Goal: Task Accomplishment & Management: Manage account settings

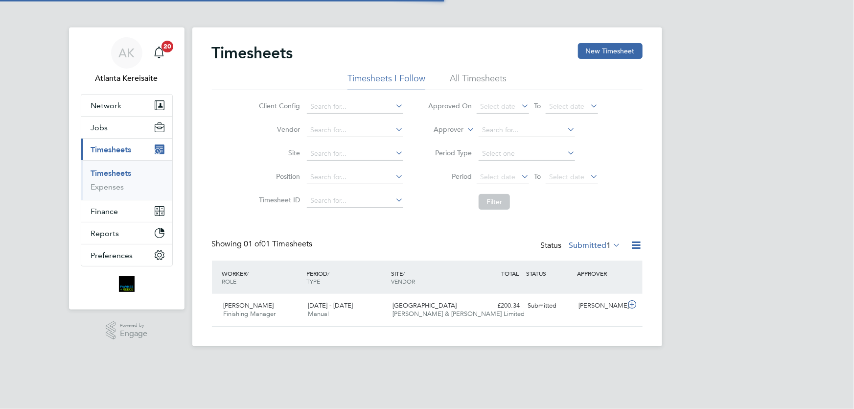
scroll to position [24, 85]
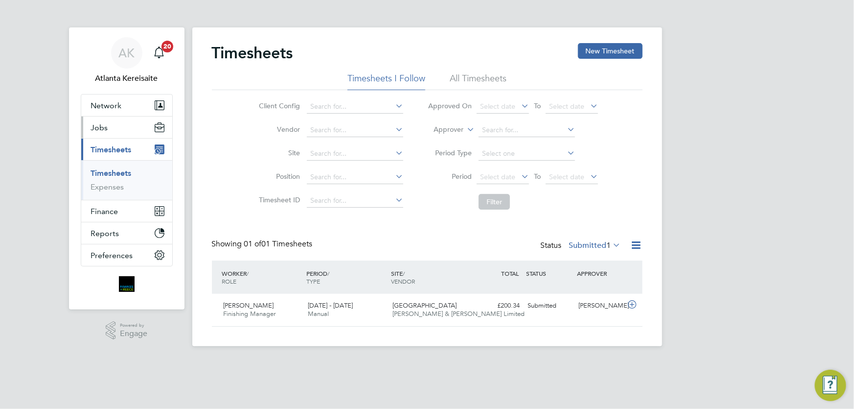
click at [115, 129] on button "Jobs" at bounding box center [126, 127] width 91 height 22
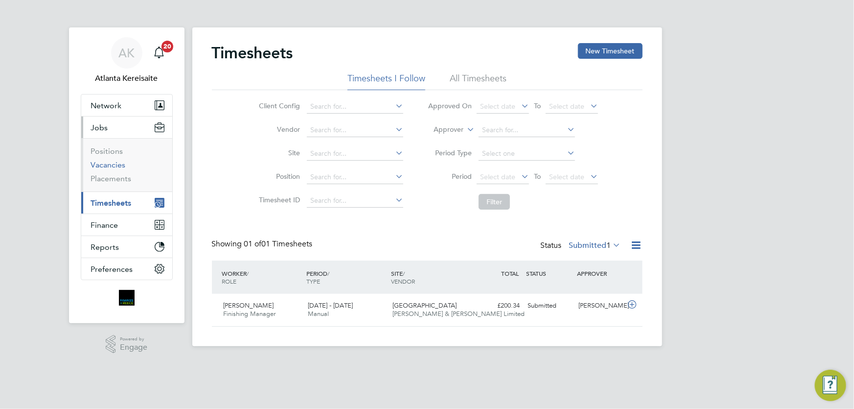
click at [112, 164] on link "Vacancies" at bounding box center [108, 164] width 35 height 9
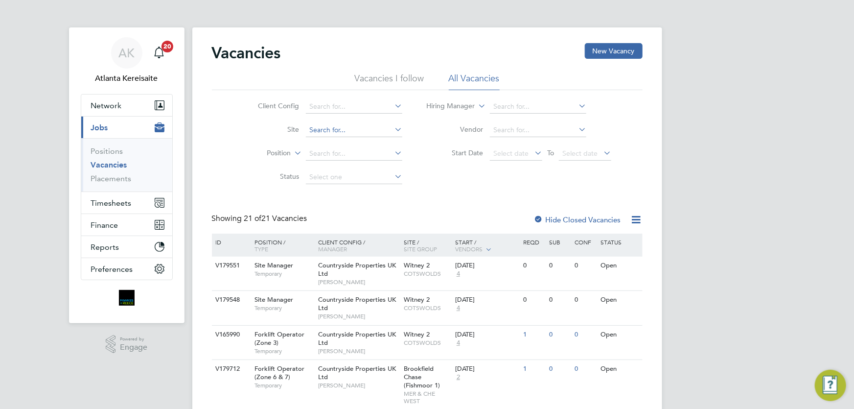
click at [329, 132] on input at bounding box center [354, 130] width 96 height 14
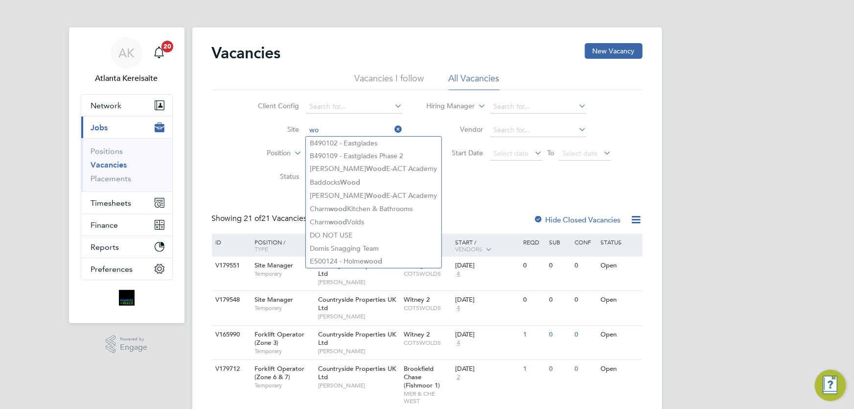
type input "w"
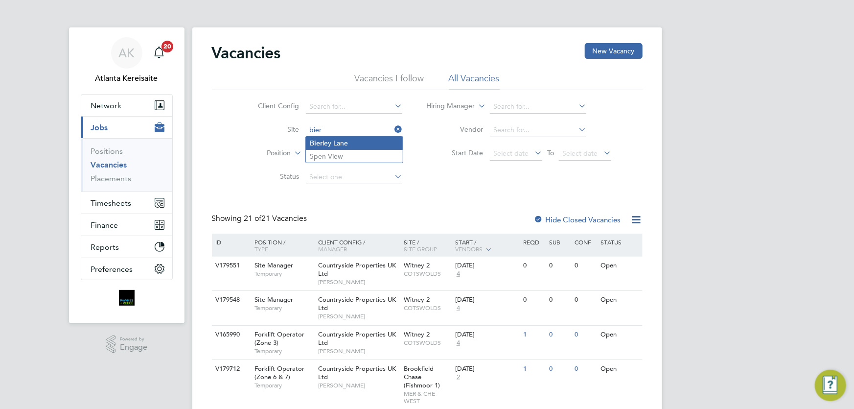
click at [339, 141] on li "Bier ley Lane" at bounding box center [354, 143] width 97 height 13
type input "[PERSON_NAME]"
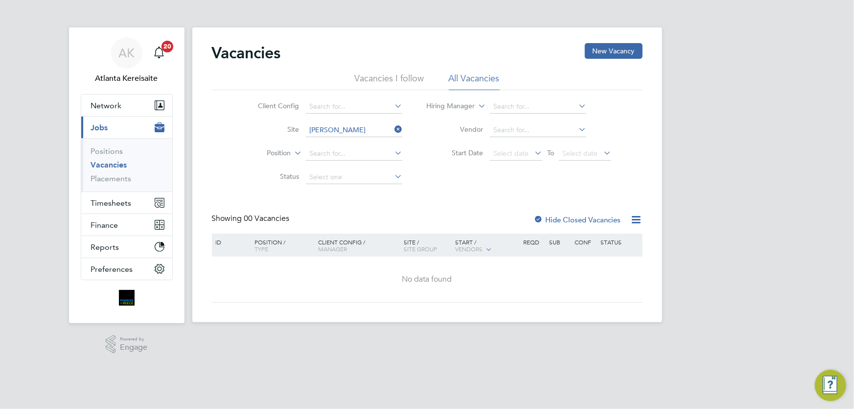
click at [545, 216] on label "Hide Closed Vacancies" at bounding box center [577, 219] width 87 height 9
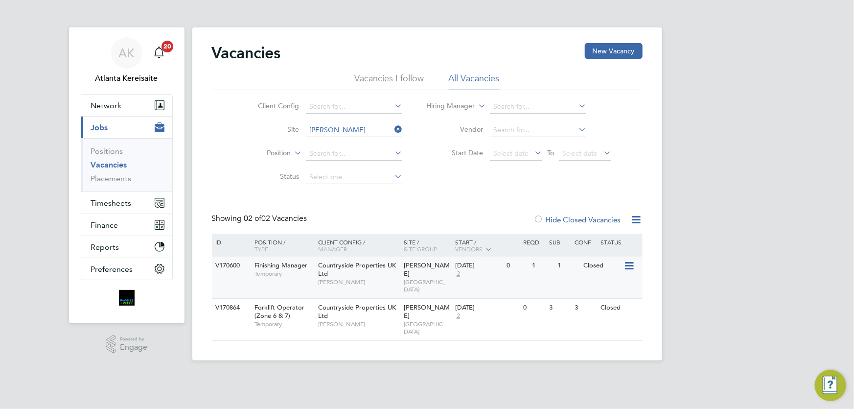
click at [372, 282] on span "[PERSON_NAME]" at bounding box center [358, 282] width 81 height 8
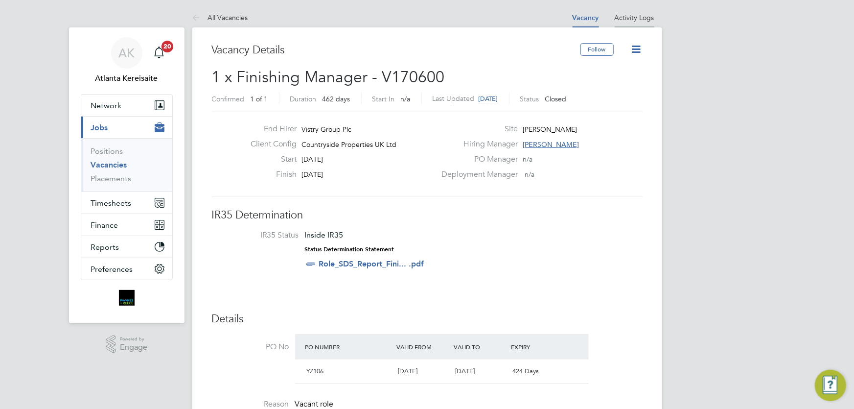
click at [632, 14] on link "Activity Logs" at bounding box center [635, 17] width 40 height 9
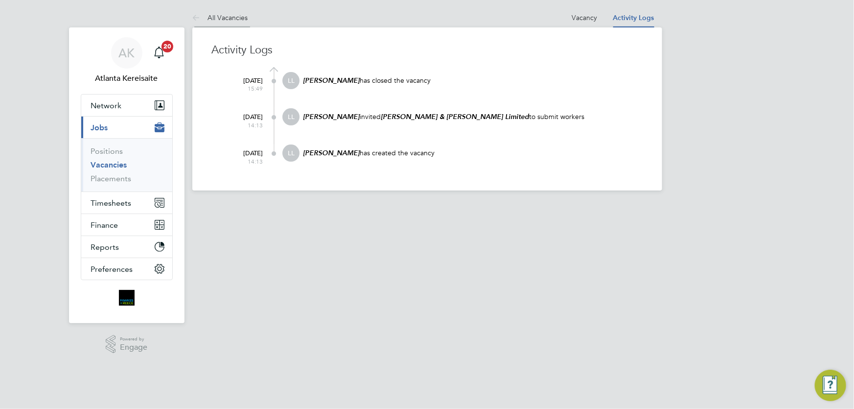
click at [194, 13] on icon at bounding box center [198, 18] width 12 height 12
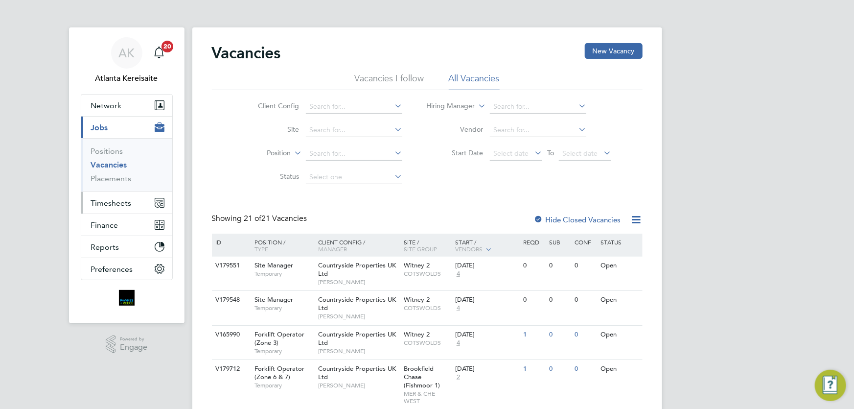
click at [116, 203] on span "Timesheets" at bounding box center [111, 202] width 41 height 9
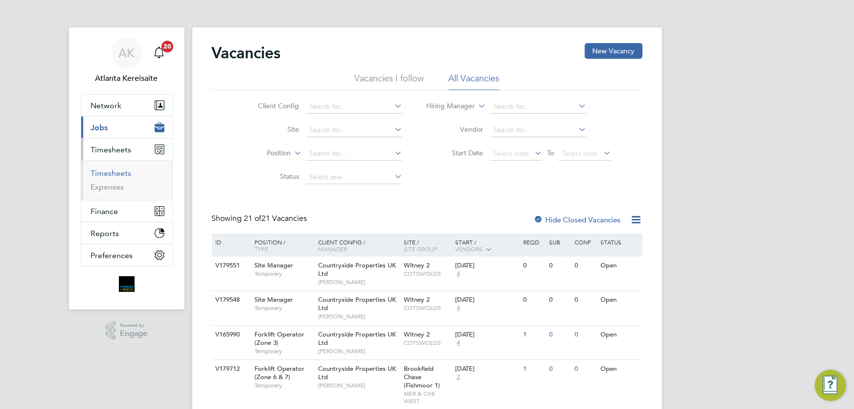
click at [118, 173] on link "Timesheets" at bounding box center [111, 172] width 41 height 9
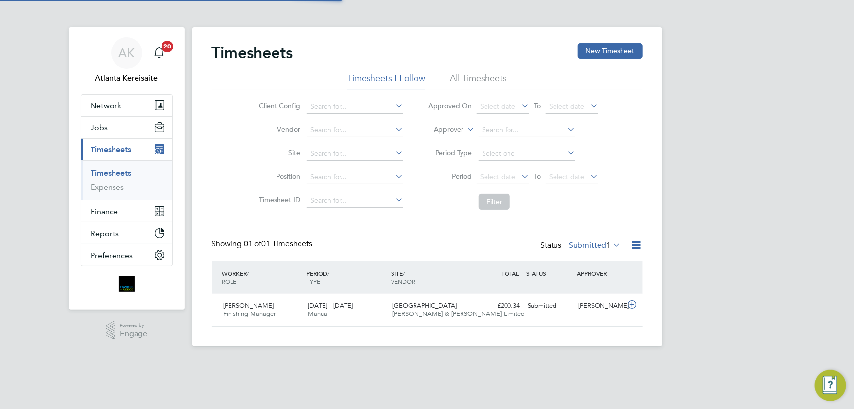
scroll to position [24, 85]
click at [109, 145] on span "Timesheets" at bounding box center [111, 149] width 41 height 9
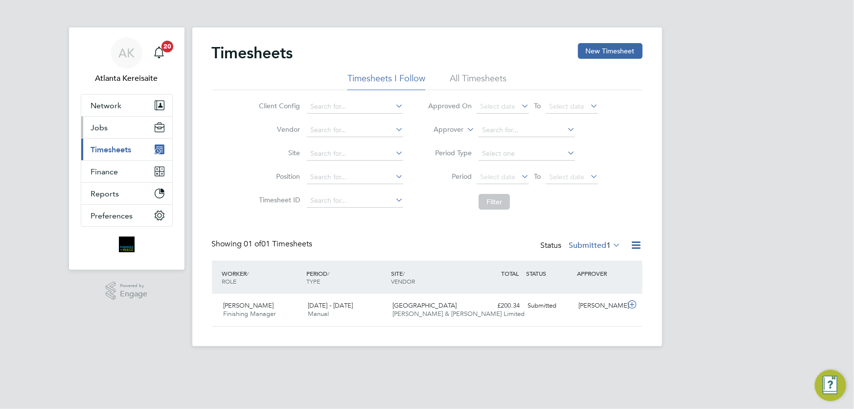
click at [115, 124] on button "Jobs" at bounding box center [126, 127] width 91 height 22
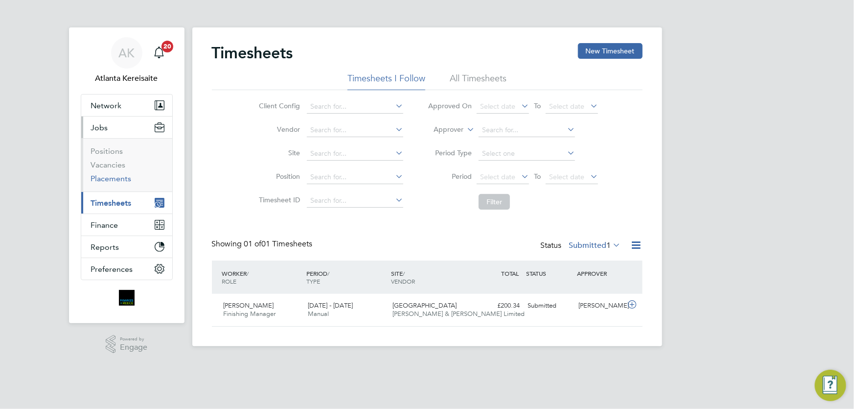
click at [112, 178] on link "Placements" at bounding box center [111, 178] width 41 height 9
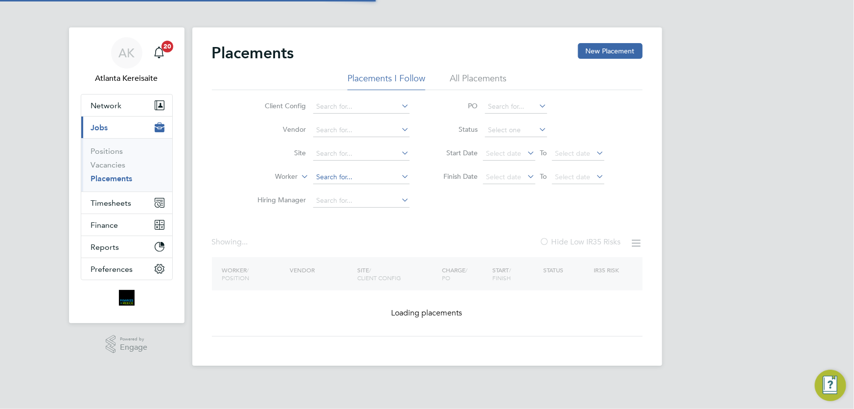
click at [341, 178] on input at bounding box center [361, 177] width 96 height 14
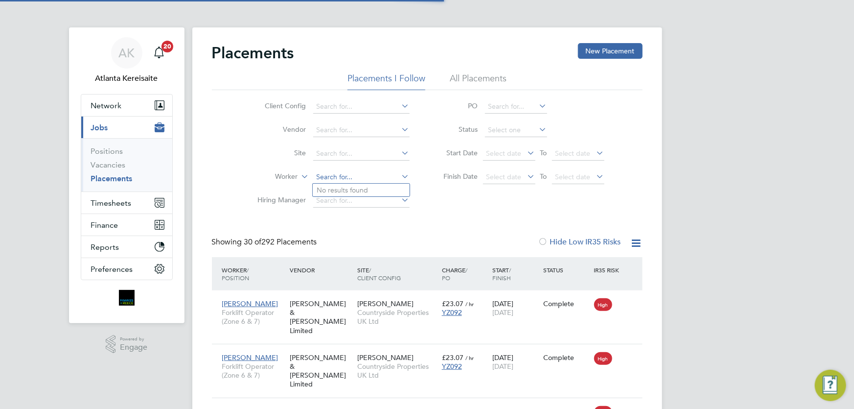
scroll to position [5, 5]
click at [349, 193] on li "Sandor Kiss" at bounding box center [361, 190] width 97 height 13
type input "Sandor Kiss"
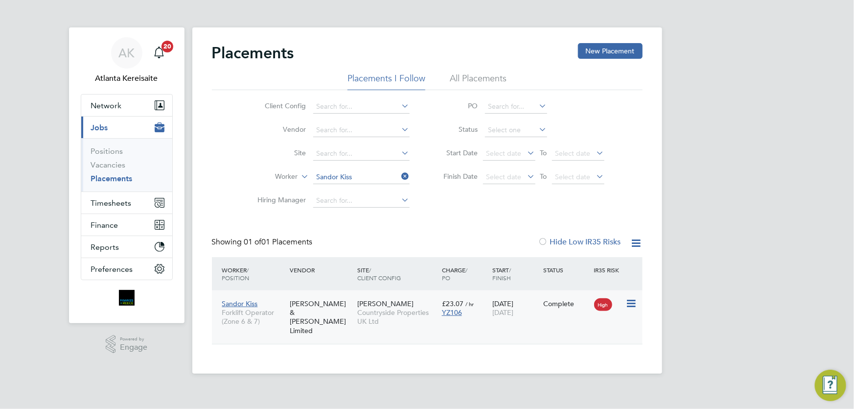
click at [543, 316] on div "Sandor Kiss Forklift Operator (Zone 6 & 7) Fawkes & Reece Limited Bierley Lane …" at bounding box center [427, 316] width 431 height 53
click at [445, 324] on div "Sandor Kiss Forklift Operator (Zone 6 & 7) Fawkes & Reece Limited Bierley Lane …" at bounding box center [427, 316] width 431 height 53
click at [536, 325] on div "Sandor Kiss Forklift Operator (Zone 6 & 7) Fawkes & Reece Limited Bierley Lane …" at bounding box center [427, 316] width 431 height 53
click at [524, 304] on div "15 Aug 2025 15 Aug 2025" at bounding box center [515, 307] width 51 height 27
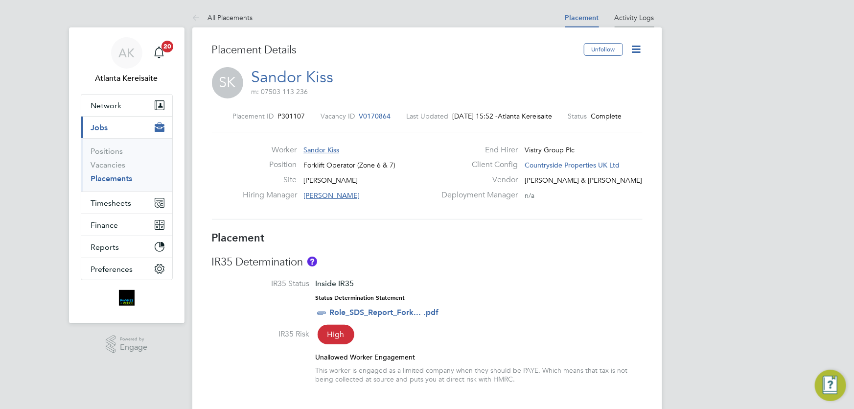
click at [641, 20] on link "Activity Logs" at bounding box center [635, 17] width 40 height 9
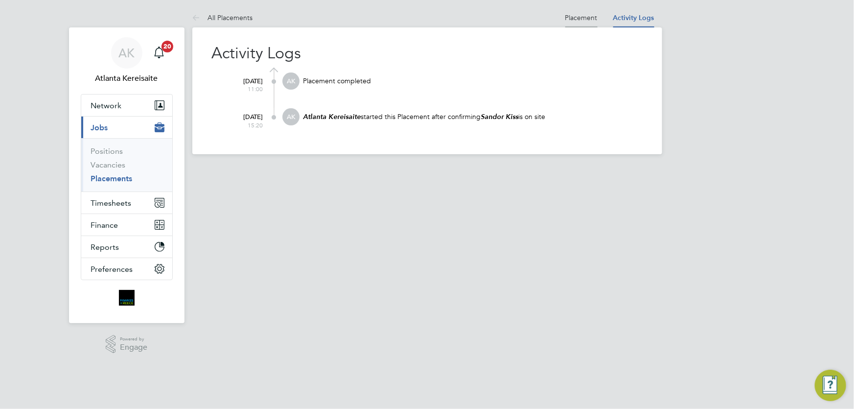
click at [587, 19] on link "Placement" at bounding box center [581, 17] width 32 height 9
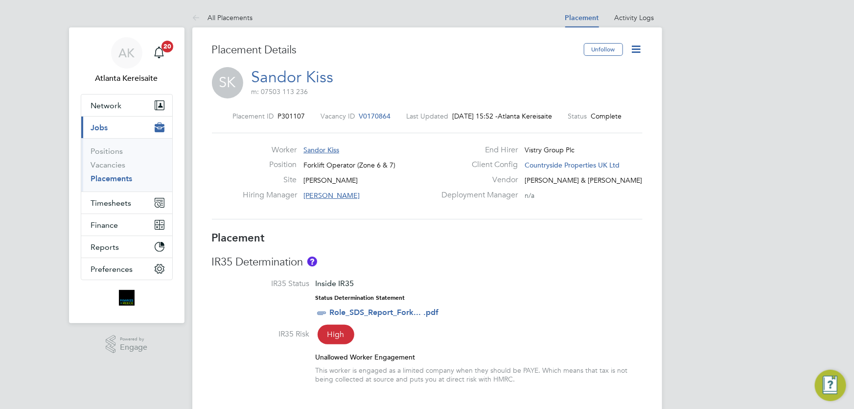
click at [633, 47] on icon at bounding box center [636, 49] width 12 height 12
click at [604, 72] on li "Edit Placement e" at bounding box center [605, 73] width 72 height 14
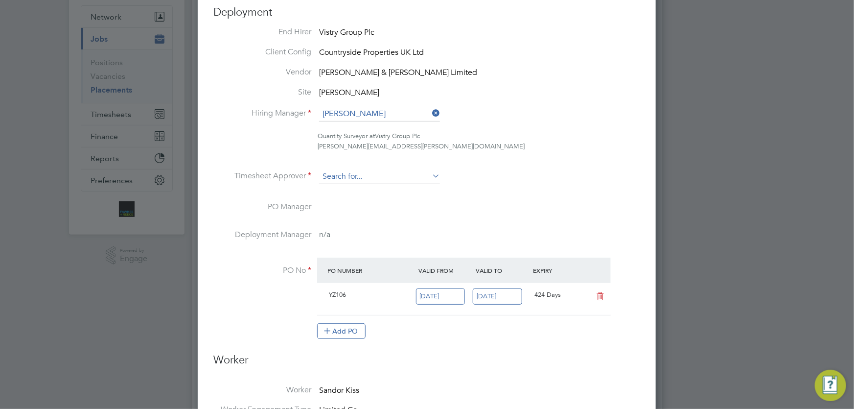
click at [342, 171] on input at bounding box center [379, 176] width 121 height 15
click at [365, 186] on li "Mi c hael Carmody" at bounding box center [379, 189] width 121 height 13
type input "Michael Carmody"
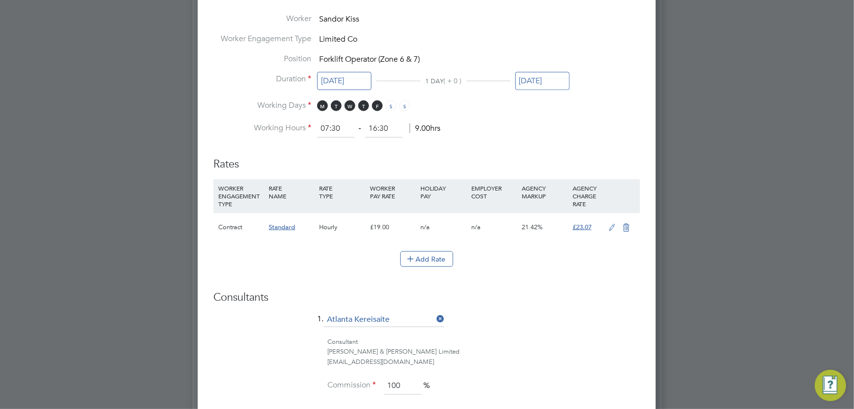
click at [532, 83] on input "15 Aug 2025" at bounding box center [542, 81] width 54 height 18
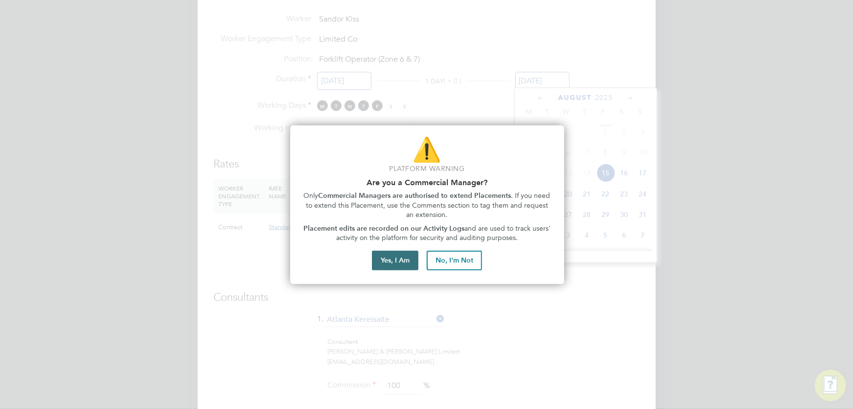
click at [395, 263] on button "Yes, I Am" at bounding box center [395, 261] width 46 height 20
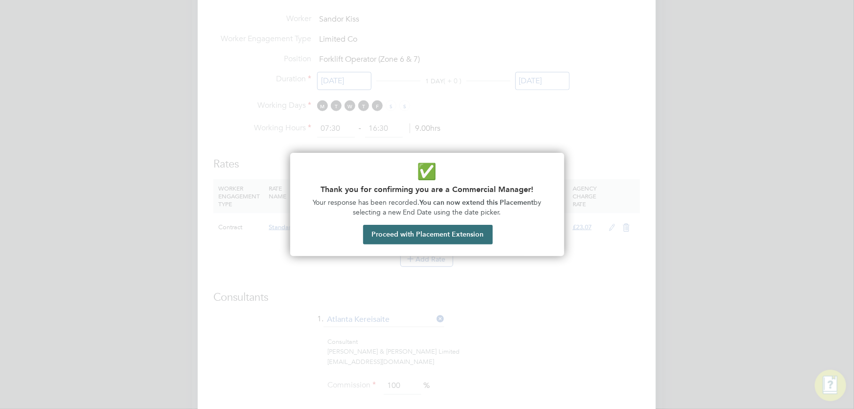
click at [428, 233] on button "Proceed with Placement Extension" at bounding box center [428, 235] width 130 height 20
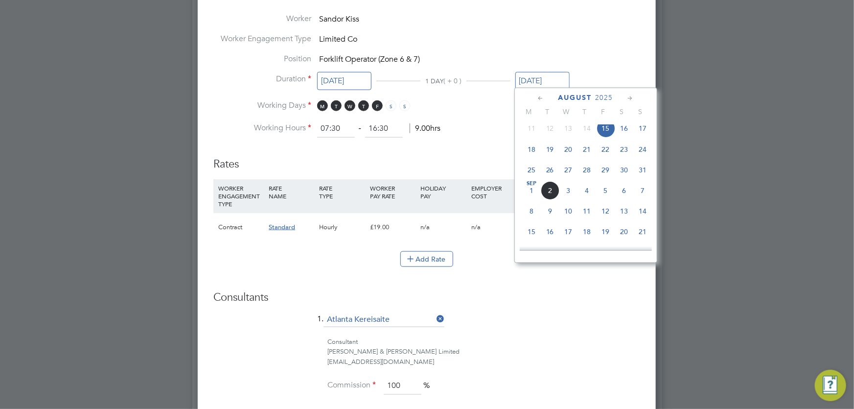
click at [643, 212] on span "14" at bounding box center [643, 211] width 19 height 19
type input "14 Sep 2025"
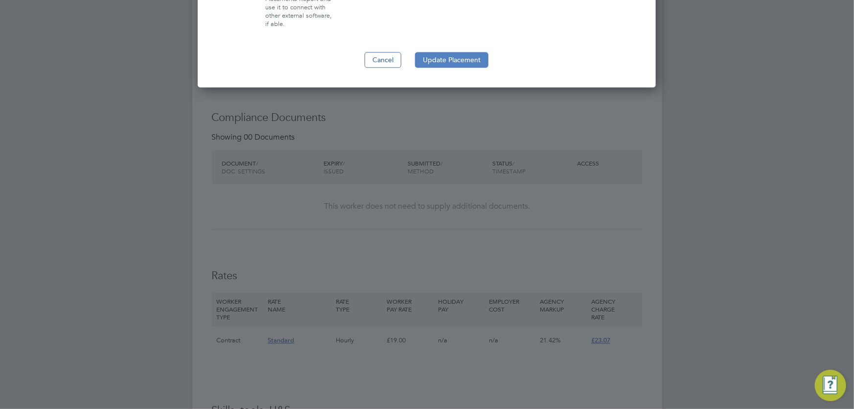
click at [451, 58] on button "Update Placement" at bounding box center [451, 60] width 73 height 16
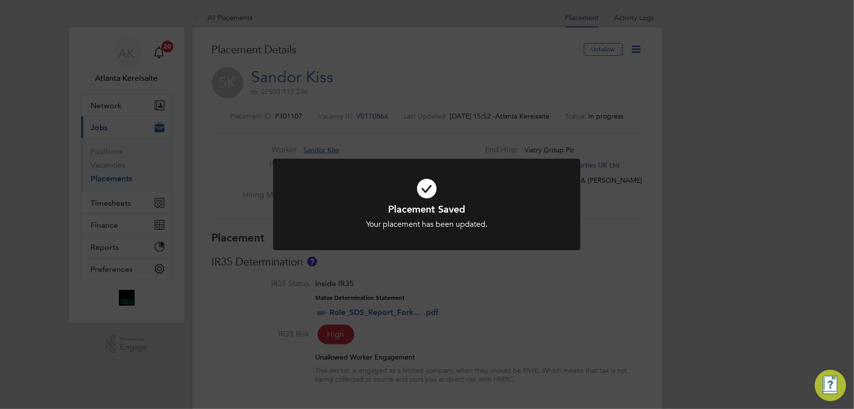
click at [471, 119] on div "Placement Saved Your placement has been updated. Cancel Okay" at bounding box center [427, 204] width 854 height 409
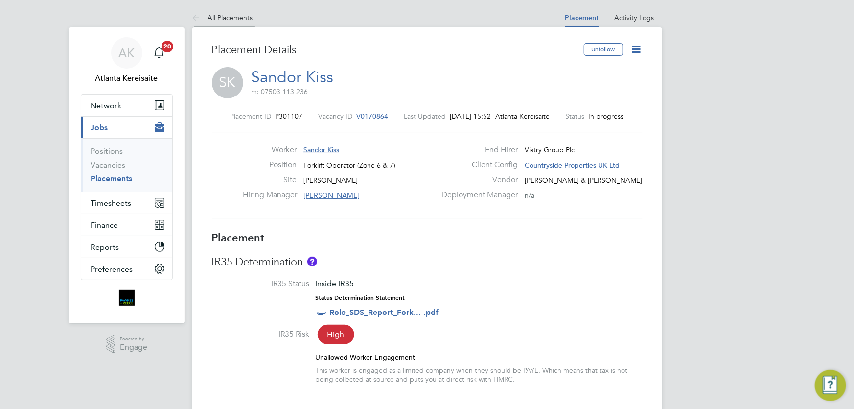
click at [192, 16] on icon at bounding box center [198, 18] width 12 height 12
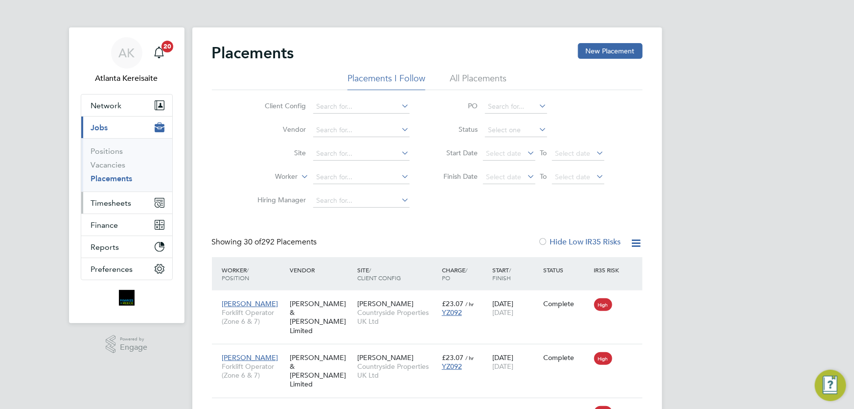
click at [120, 206] on span "Timesheets" at bounding box center [111, 202] width 41 height 9
click at [230, 103] on div "Client Config Vendor Site Worker Hiring Manager PO Status Start Date Select dat…" at bounding box center [427, 151] width 431 height 122
click at [112, 171] on li "Vacancies" at bounding box center [127, 167] width 73 height 14
click at [112, 166] on link "Vacancies" at bounding box center [108, 164] width 35 height 9
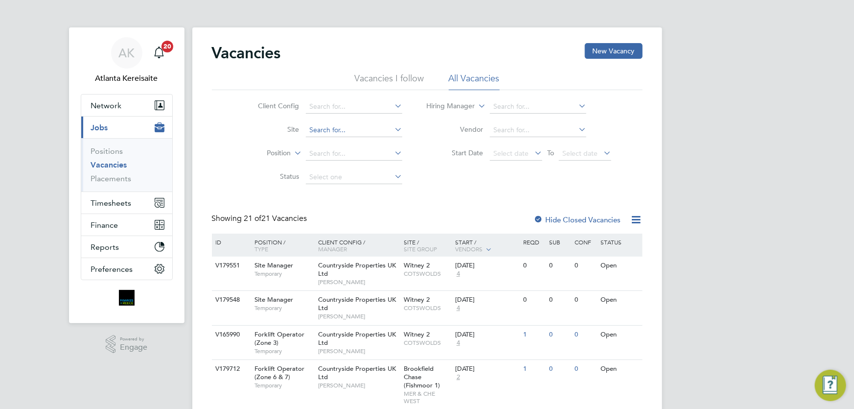
click at [323, 132] on input at bounding box center [354, 130] width 96 height 14
click at [359, 142] on li "E500137 - Skel manthorpe" at bounding box center [354, 143] width 97 height 13
type input "E500137 - Skelmanthorpe"
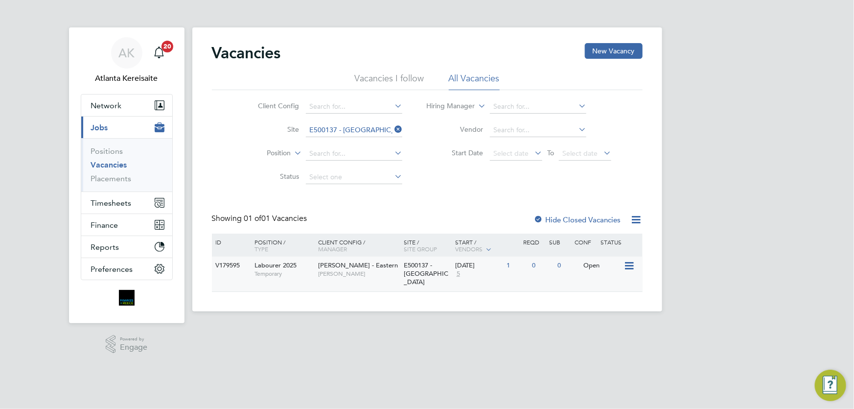
click at [514, 271] on div "1" at bounding box center [516, 265] width 25 height 18
click at [377, 269] on div "Lovell - Eastern Glynn Rhodes" at bounding box center [359, 268] width 86 height 25
click at [106, 126] on span "Jobs" at bounding box center [99, 127] width 17 height 9
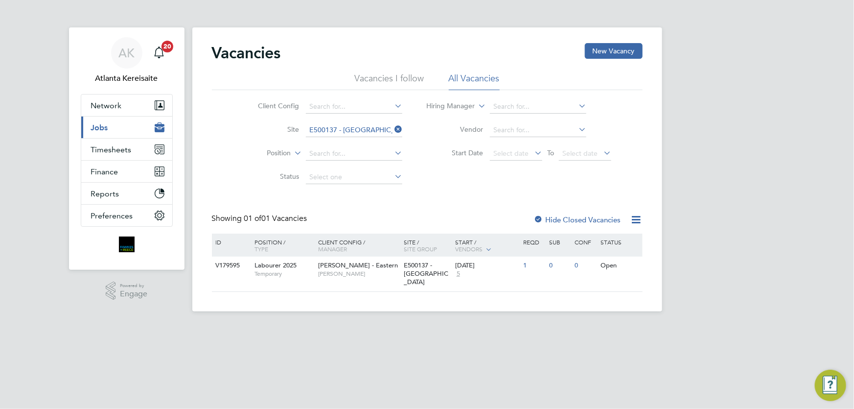
click at [112, 131] on button "Current page: Jobs" at bounding box center [126, 127] width 91 height 22
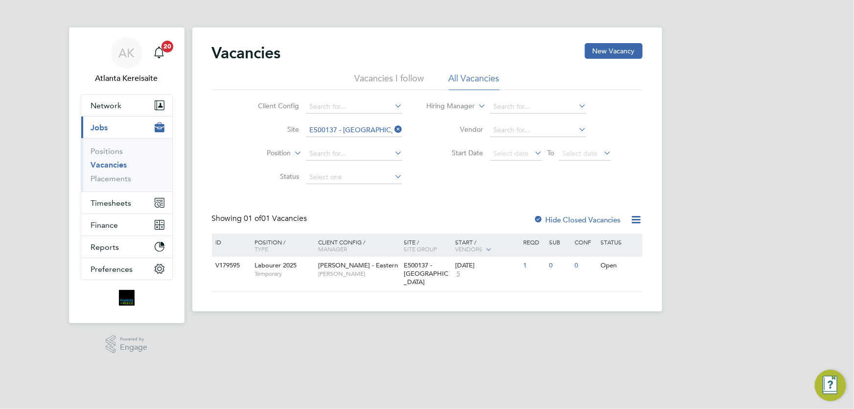
click at [103, 166] on link "Vacancies" at bounding box center [109, 164] width 36 height 9
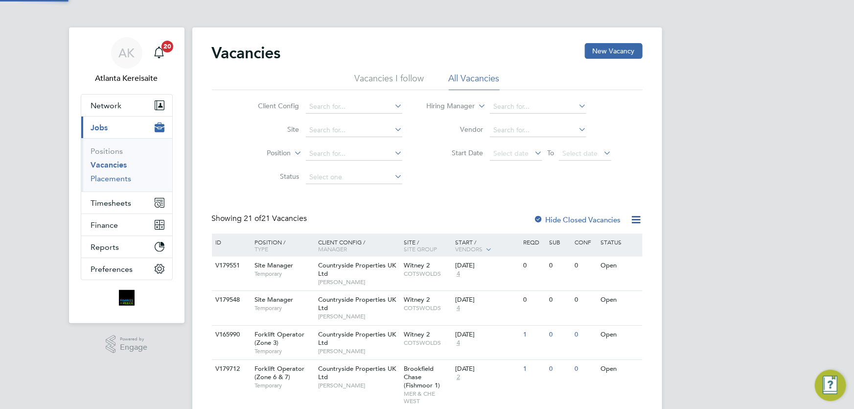
click at [113, 176] on link "Placements" at bounding box center [111, 178] width 41 height 9
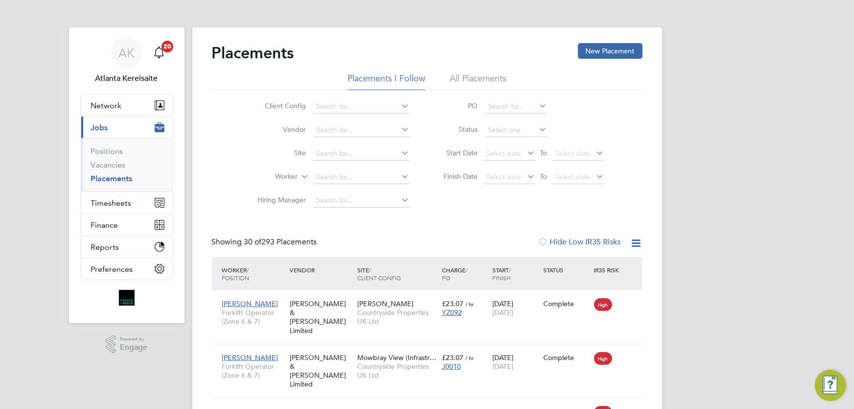
scroll to position [37, 85]
click at [118, 106] on span "Network" at bounding box center [106, 105] width 31 height 9
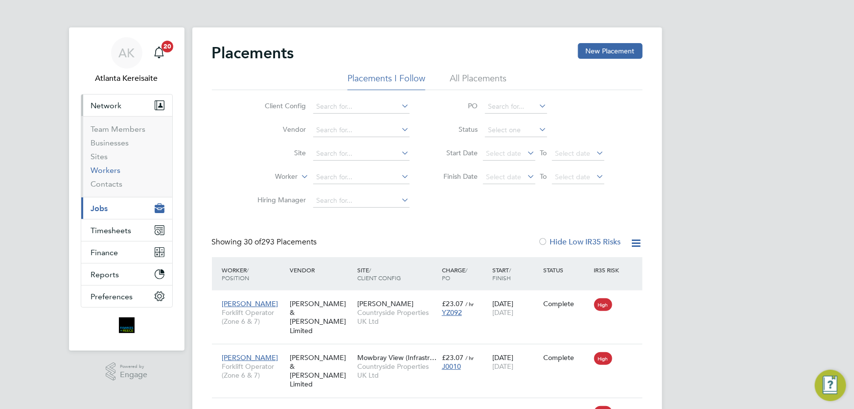
click at [112, 172] on link "Workers" at bounding box center [106, 169] width 30 height 9
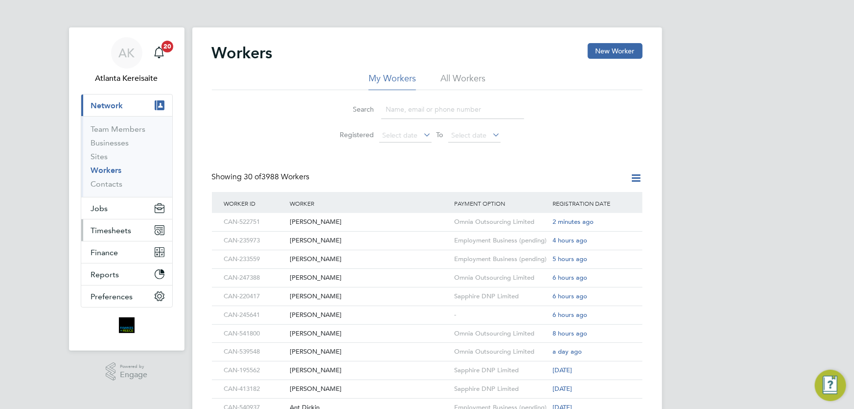
click at [115, 228] on span "Timesheets" at bounding box center [111, 230] width 41 height 9
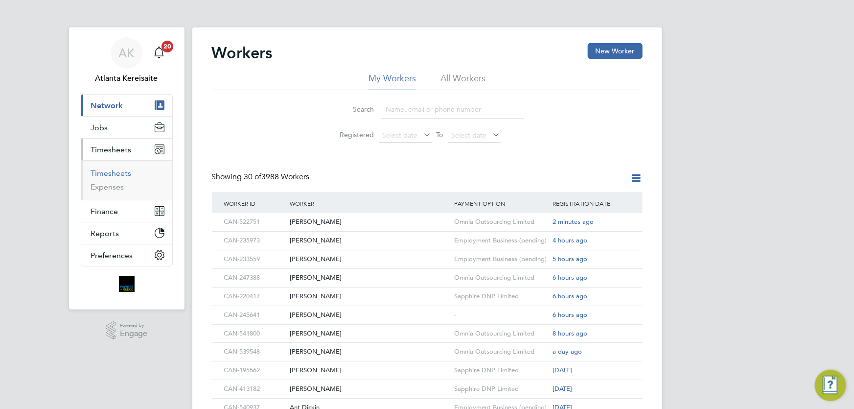
click at [117, 174] on link "Timesheets" at bounding box center [111, 172] width 41 height 9
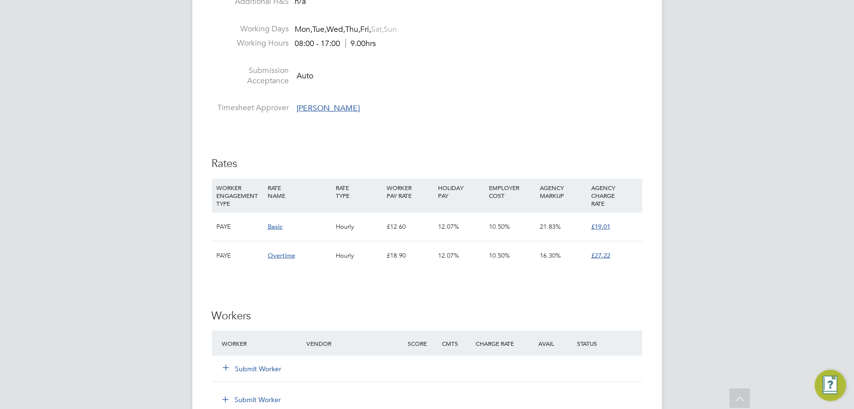
scroll to position [623, 0]
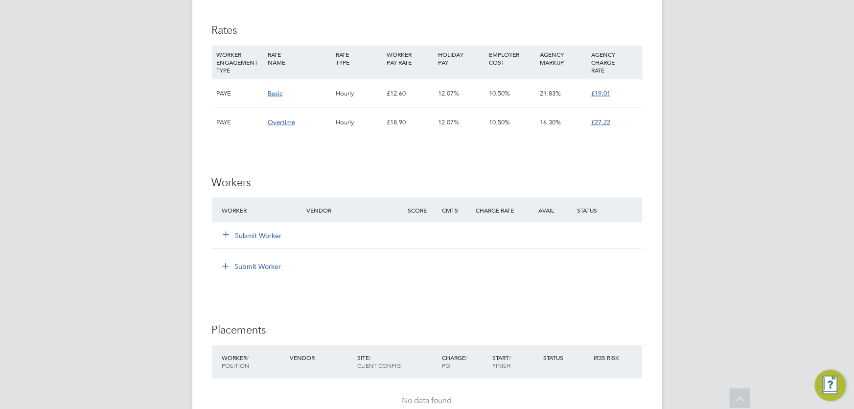
click at [262, 231] on button "Submit Worker" at bounding box center [253, 236] width 59 height 10
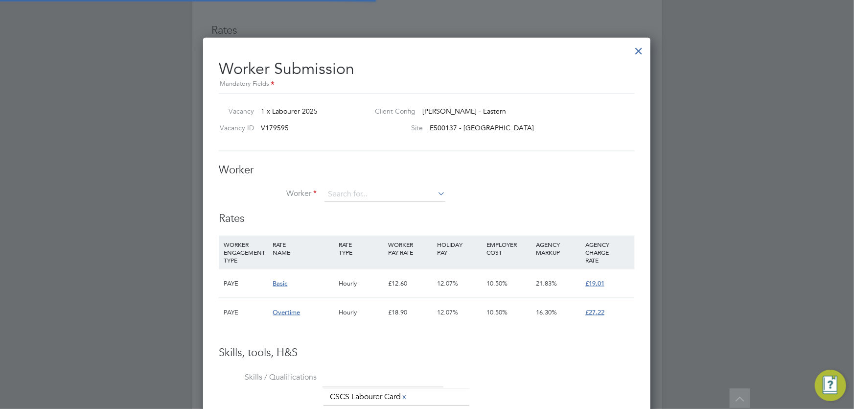
scroll to position [29, 66]
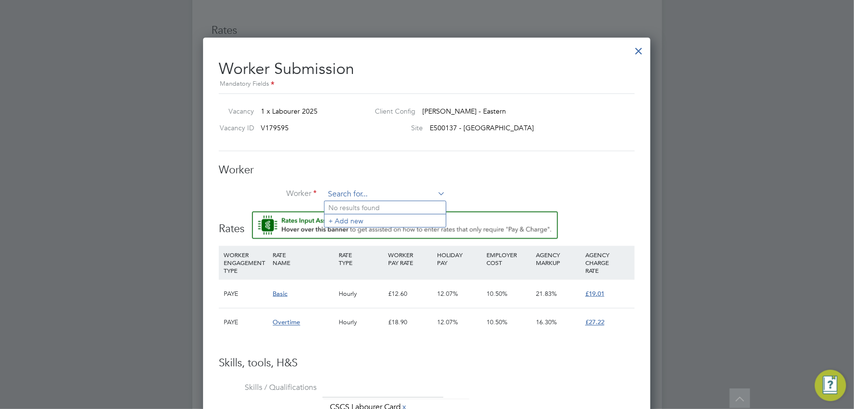
click at [352, 188] on input at bounding box center [384, 194] width 121 height 15
type input "paul haigh"
click at [357, 191] on input at bounding box center [384, 194] width 121 height 15
click at [369, 222] on li "+ Add new" at bounding box center [384, 220] width 121 height 13
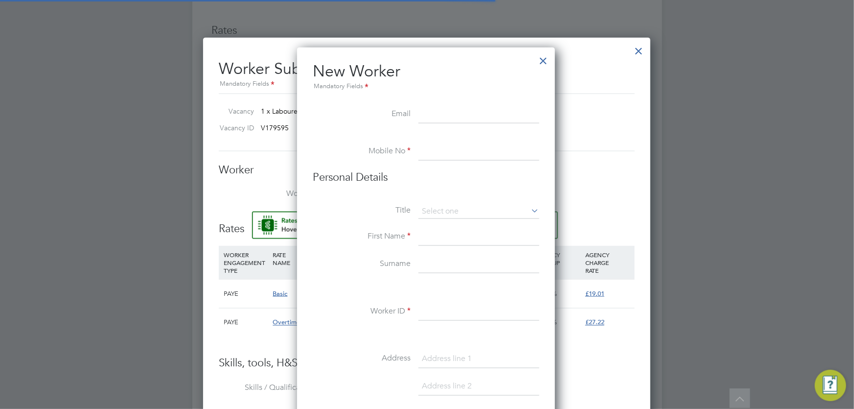
scroll to position [830, 259]
click at [445, 117] on input at bounding box center [478, 115] width 121 height 18
paste input "paulhaigh181968@gmail.com"
type input "paulhaigh181968@gmail.com"
click at [433, 146] on input at bounding box center [478, 152] width 121 height 18
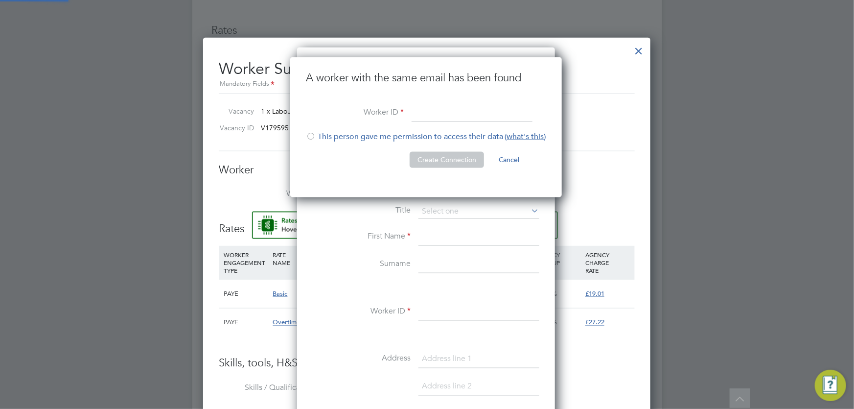
scroll to position [139, 273]
click at [434, 114] on input at bounding box center [472, 113] width 121 height 18
paste input "CAN-522751"
type input "CAN-522751"
drag, startPoint x: 337, startPoint y: 133, endPoint x: 401, endPoint y: 139, distance: 64.4
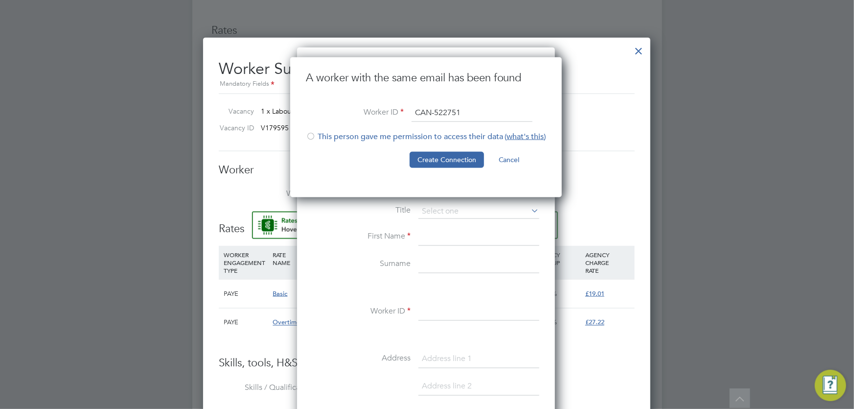
click at [343, 133] on li "This person gave me permission to access their data ( what's this )" at bounding box center [426, 142] width 240 height 20
click at [440, 152] on button "Create Connection" at bounding box center [447, 160] width 74 height 16
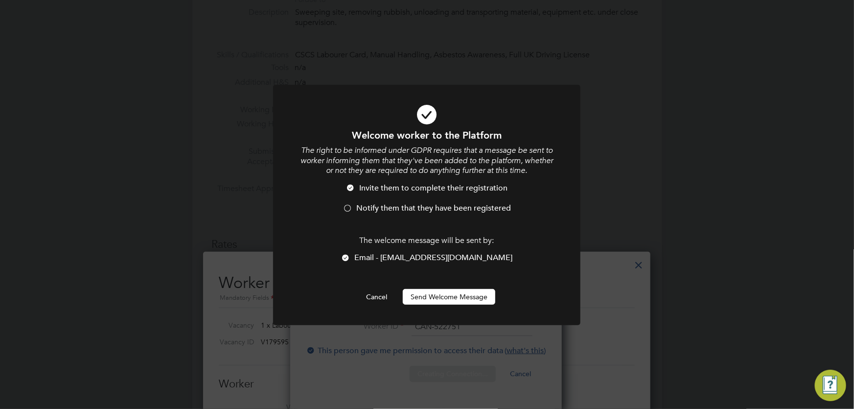
click at [364, 205] on span "Notify them that they have been registered" at bounding box center [433, 208] width 155 height 10
click at [463, 298] on button "Send Welcome Message" at bounding box center [449, 297] width 93 height 16
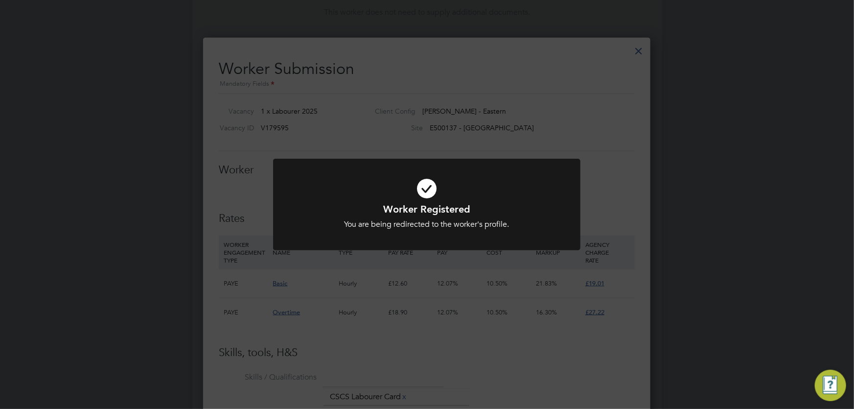
click at [504, 100] on div "Worker Registered You are being redirected to the worker's profile. Cancel Okay" at bounding box center [427, 204] width 854 height 409
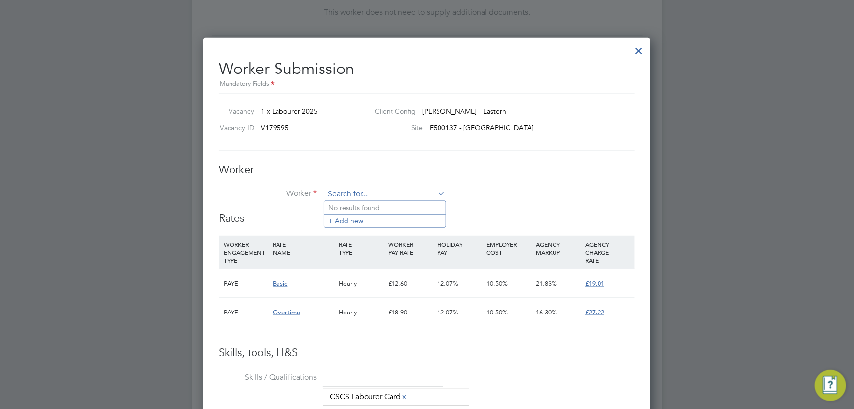
click at [348, 187] on input at bounding box center [384, 194] width 121 height 15
click at [367, 220] on li "Paul Ha igh (CAN-522751)" at bounding box center [392, 220] width 137 height 13
type input "Paul Haigh (CAN-522751)"
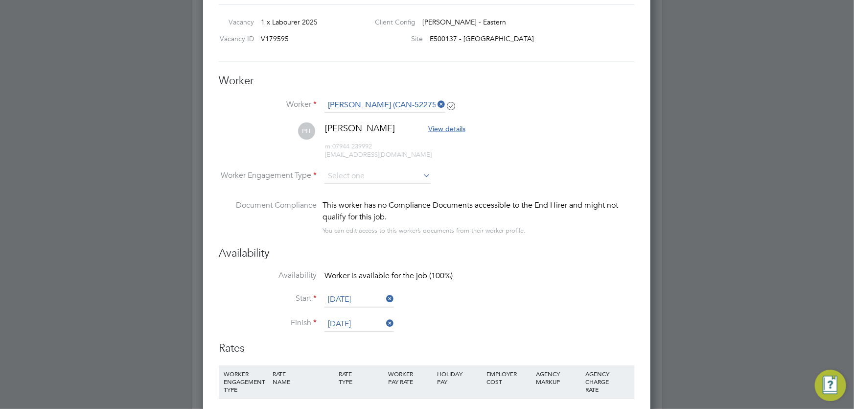
click at [350, 184] on li "Worker Engagement Type" at bounding box center [427, 184] width 416 height 30
click at [353, 177] on input at bounding box center [377, 176] width 106 height 15
click at [351, 190] on li "Contract" at bounding box center [377, 189] width 107 height 13
type input "Contract"
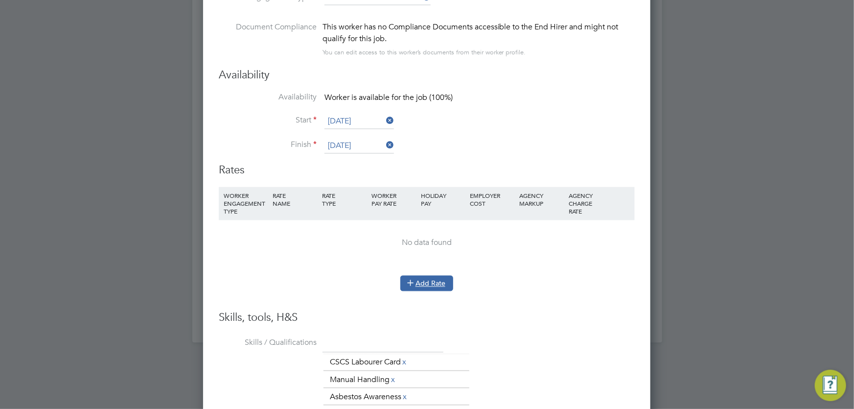
click at [418, 276] on button "Add Rate" at bounding box center [426, 284] width 53 height 16
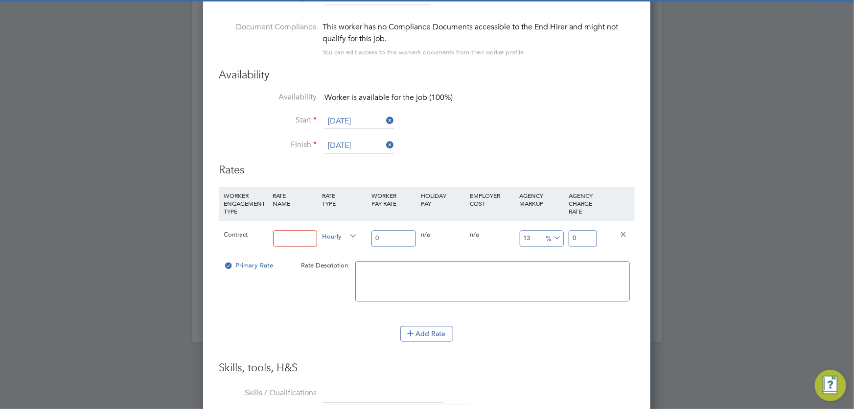
click at [291, 238] on input at bounding box center [295, 239] width 45 height 16
type input "basic"
drag, startPoint x: 391, startPoint y: 239, endPoint x: 367, endPoint y: 237, distance: 24.5
click at [367, 237] on div "Contract basic Hourly 0 0 n/a 0 n/a 13 0 % 0" at bounding box center [427, 238] width 416 height 36
type input "1"
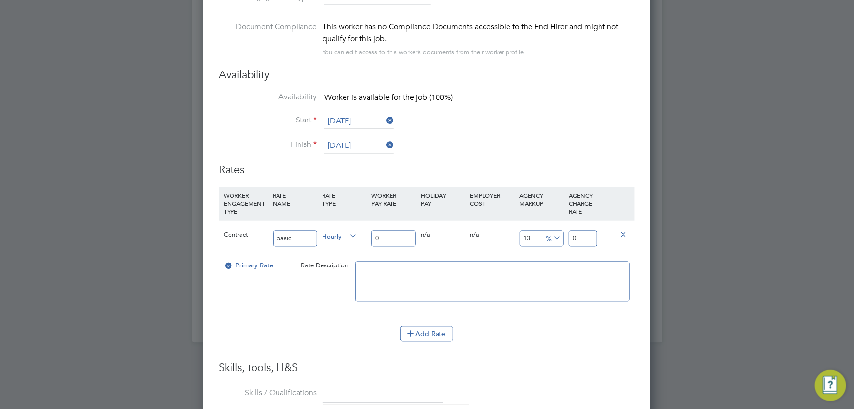
type input "1.13"
type input "16"
type input "18.08"
type input "16.4"
type input "18.532"
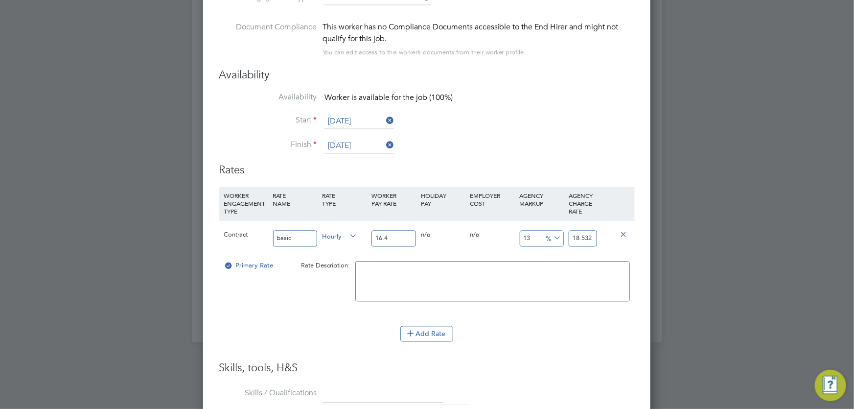
type input "16.45"
type input "18.5885"
type input "16.45"
type input "1"
type input "16.6145"
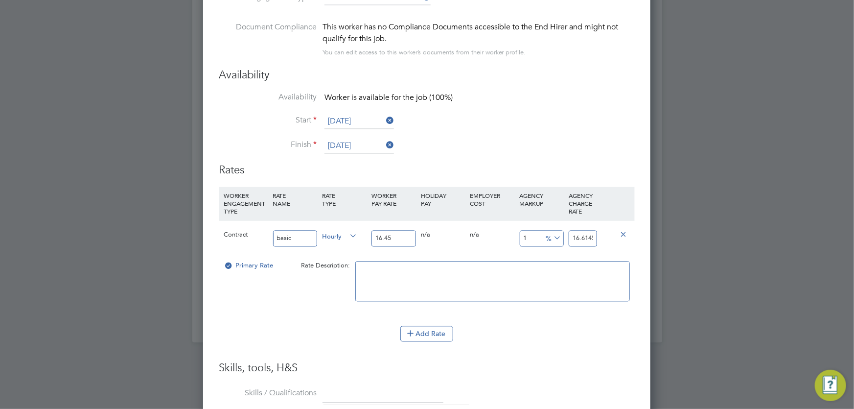
type input "19"
type input "19.5755"
type input "19.01"
type input "19.577145"
type input "-93.9209726443769"
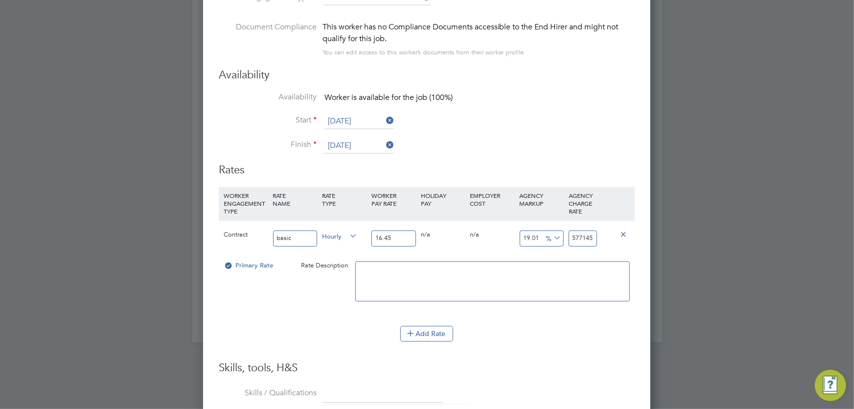
type input "1"
type input "15.501519756838906"
type input "19.0"
type input "15.562310030395137"
type input "19.01"
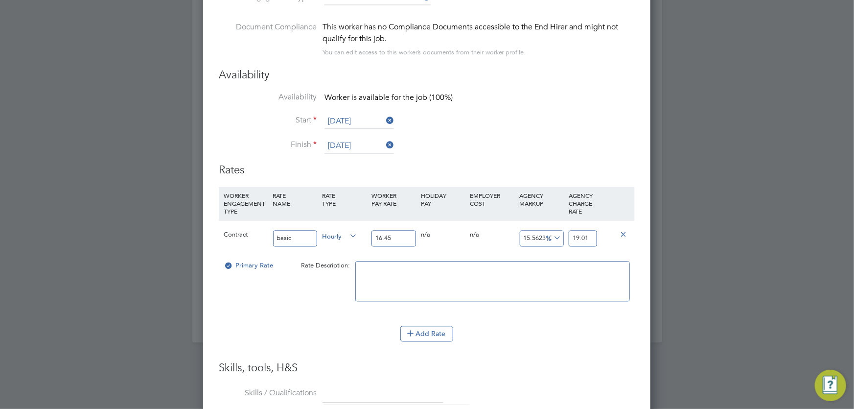
click at [430, 274] on textarea at bounding box center [492, 281] width 275 height 40
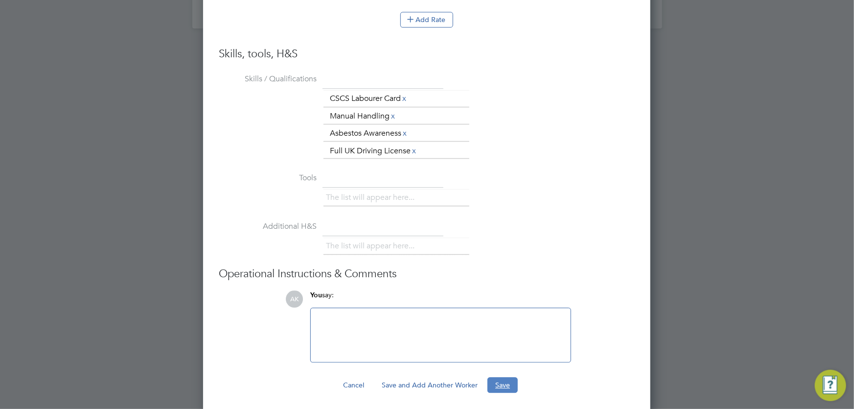
click at [496, 377] on button "Save" at bounding box center [502, 385] width 30 height 16
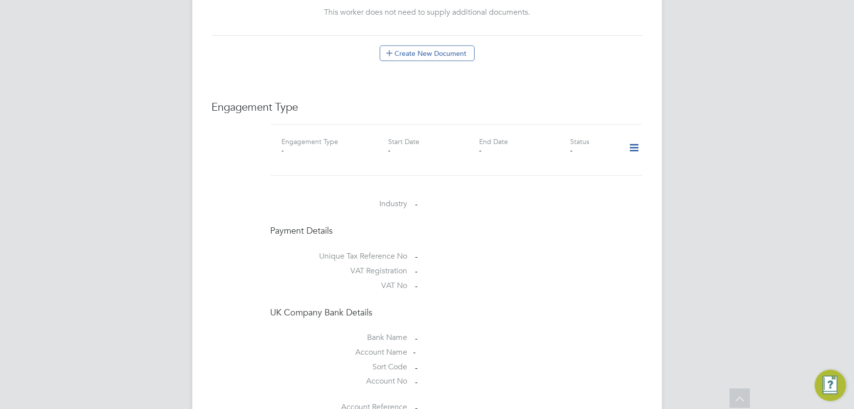
click at [630, 137] on icon at bounding box center [633, 148] width 17 height 23
click at [560, 169] on li "Add Engagement Type" at bounding box center [584, 169] width 111 height 14
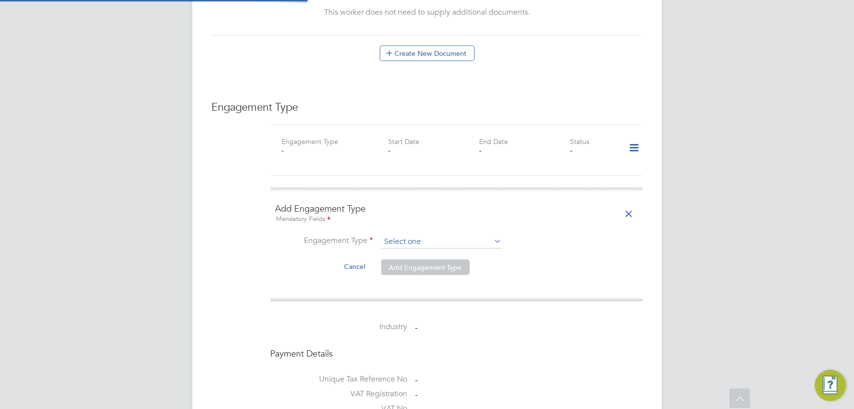
click at [404, 235] on input at bounding box center [441, 242] width 121 height 14
click at [426, 274] on li "Umbrella" at bounding box center [441, 277] width 121 height 14
type input "Umbrella"
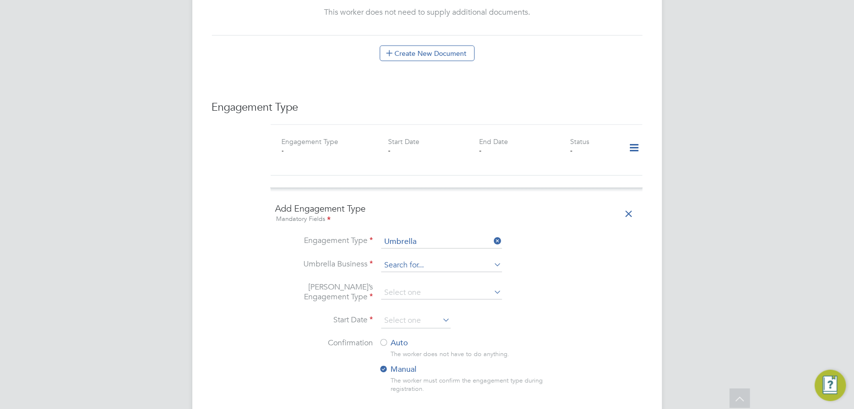
click at [416, 258] on input at bounding box center [441, 265] width 121 height 14
click at [429, 258] on li "Omni a Outsourcing Limited" at bounding box center [441, 259] width 121 height 14
type input "Omnia Outsourcing Limited"
click at [413, 286] on input at bounding box center [441, 293] width 121 height 14
click at [434, 345] on li "PAYE Umbrella" at bounding box center [441, 343] width 121 height 14
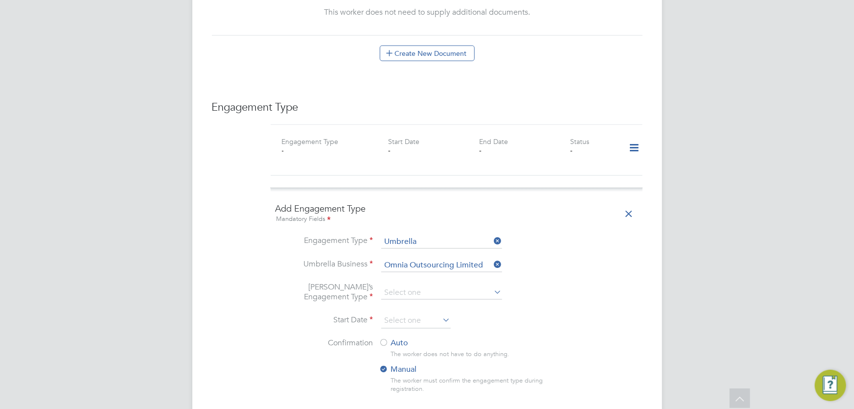
type input "PAYE Umbrella"
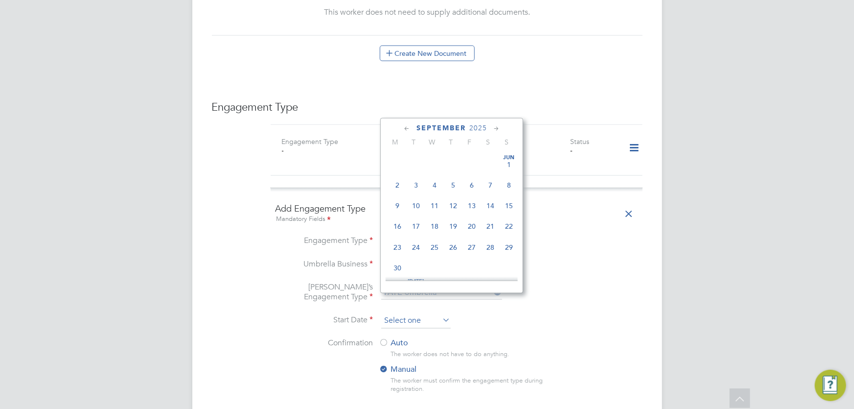
click at [396, 314] on input at bounding box center [415, 321] width 69 height 15
click at [397, 184] on span "25" at bounding box center [397, 182] width 19 height 19
type input "25 Aug 2025"
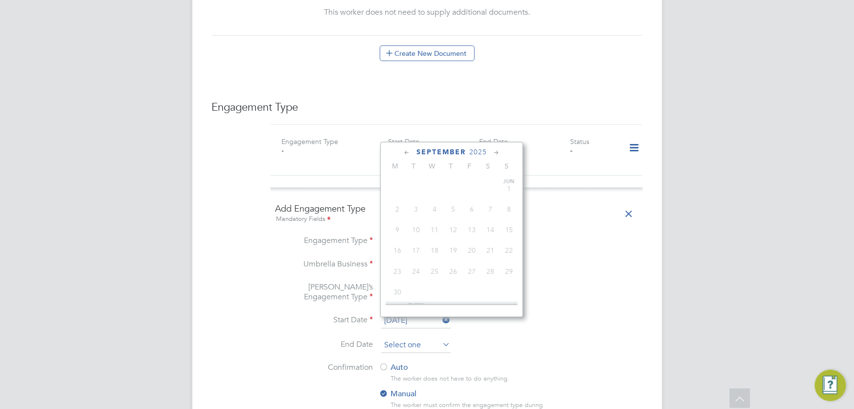
click at [406, 338] on input at bounding box center [415, 345] width 69 height 15
click at [479, 153] on span "2025" at bounding box center [478, 152] width 18 height 8
click at [515, 250] on span "2031" at bounding box center [509, 245] width 19 height 19
click at [397, 250] on span "25" at bounding box center [397, 245] width 19 height 19
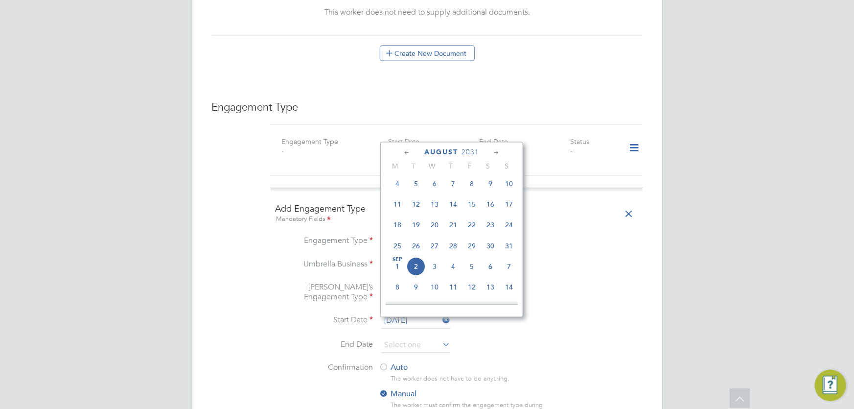
type input "25 Aug 2031"
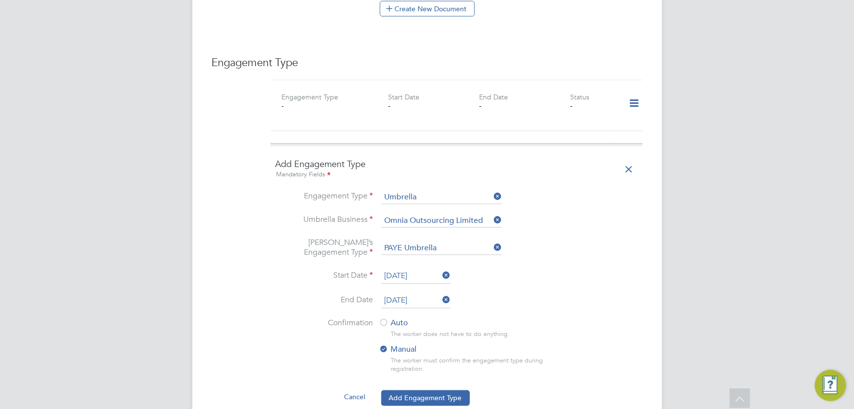
scroll to position [712, 0]
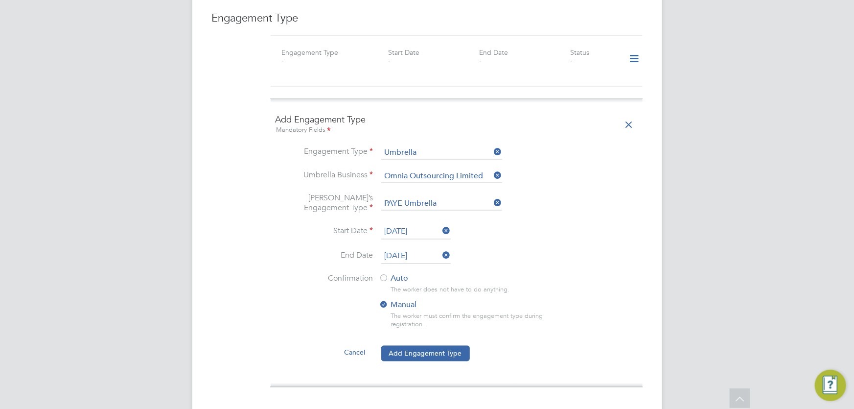
click at [396, 274] on label "Auto" at bounding box center [467, 279] width 176 height 10
click at [455, 346] on button "Add Engagement Type" at bounding box center [425, 354] width 89 height 16
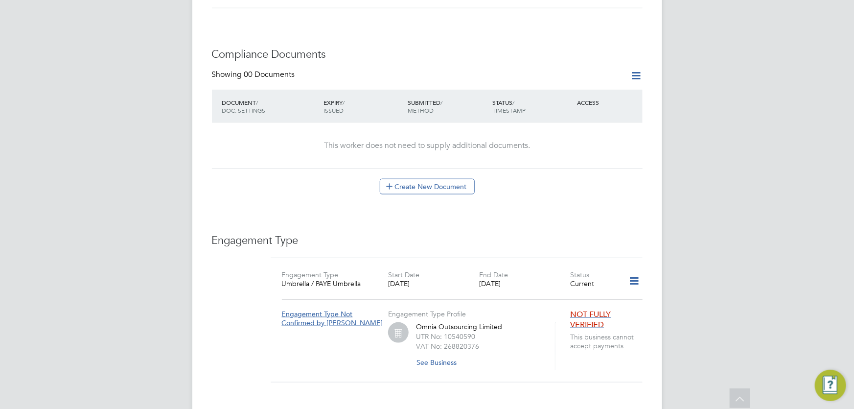
scroll to position [662, 0]
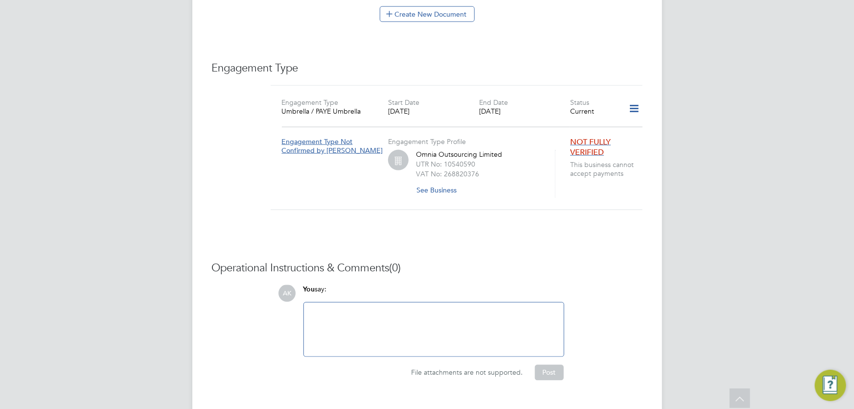
click at [429, 308] on div at bounding box center [434, 329] width 248 height 42
drag, startPoint x: 406, startPoint y: 245, endPoint x: 200, endPoint y: 244, distance: 206.0
click at [243, 261] on h3 "Operational Instructions & Comments (0)" at bounding box center [427, 268] width 431 height 14
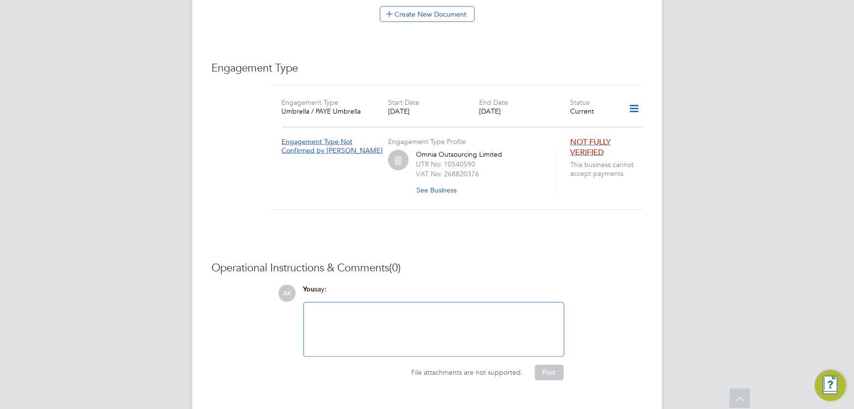
drag, startPoint x: 336, startPoint y: 246, endPoint x: 363, endPoint y: 246, distance: 26.9
click at [337, 261] on h3 "Operational Instructions & Comments (0)" at bounding box center [427, 268] width 431 height 14
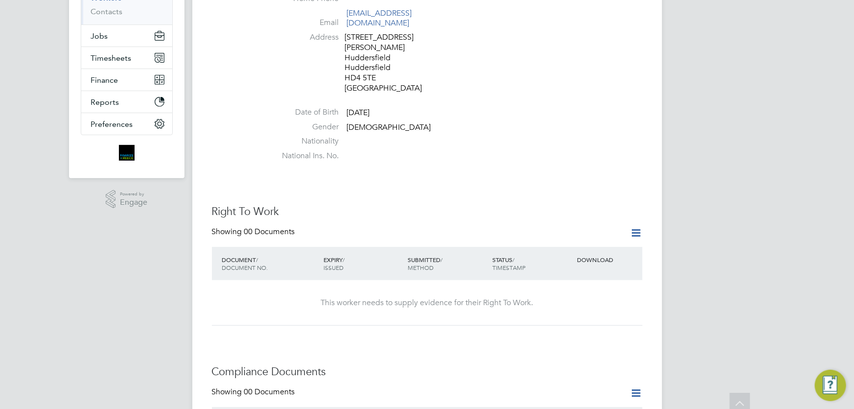
scroll to position [0, 0]
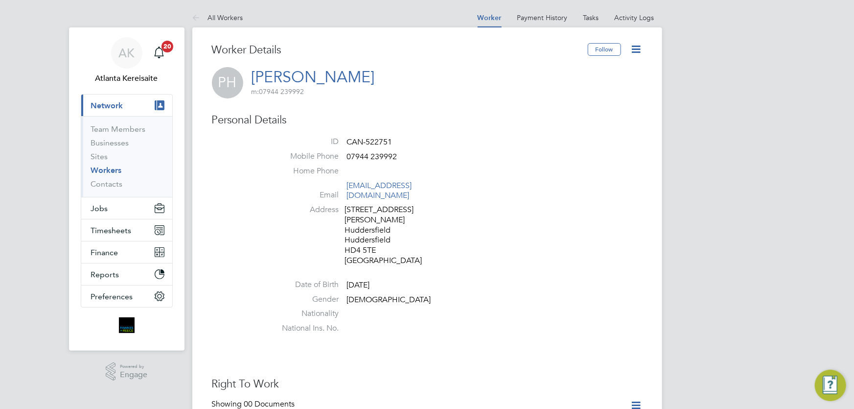
drag, startPoint x: 558, startPoint y: 179, endPoint x: 270, endPoint y: 42, distance: 318.7
click at [555, 178] on li "Home Phone" at bounding box center [457, 173] width 372 height 15
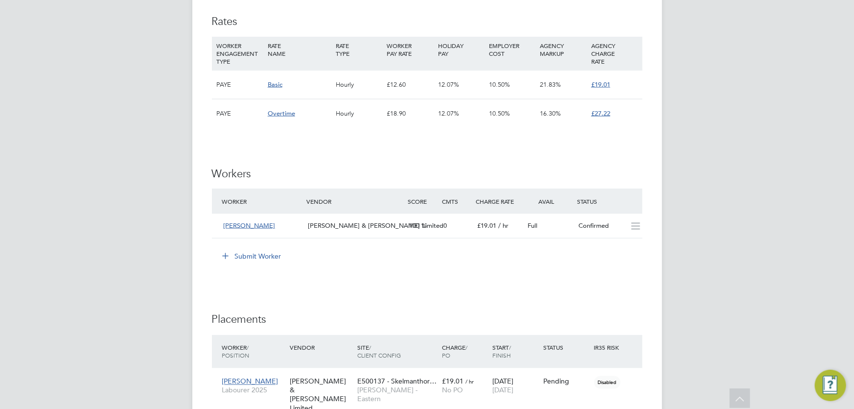
scroll to position [720, 0]
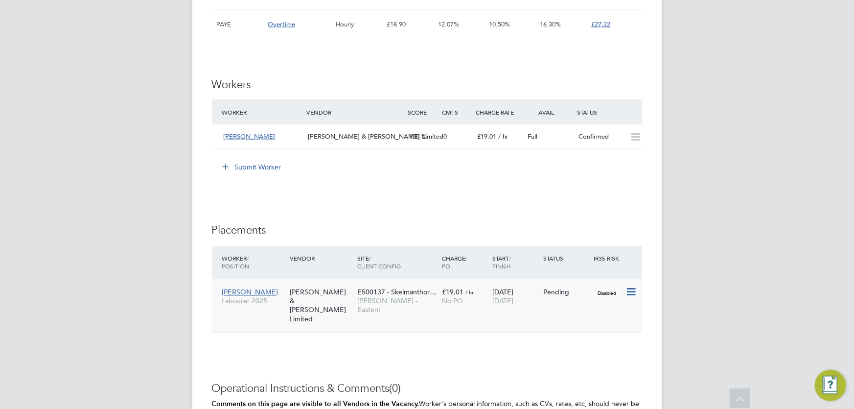
click at [631, 290] on icon at bounding box center [630, 292] width 10 height 12
click at [584, 350] on li "Start" at bounding box center [600, 353] width 69 height 14
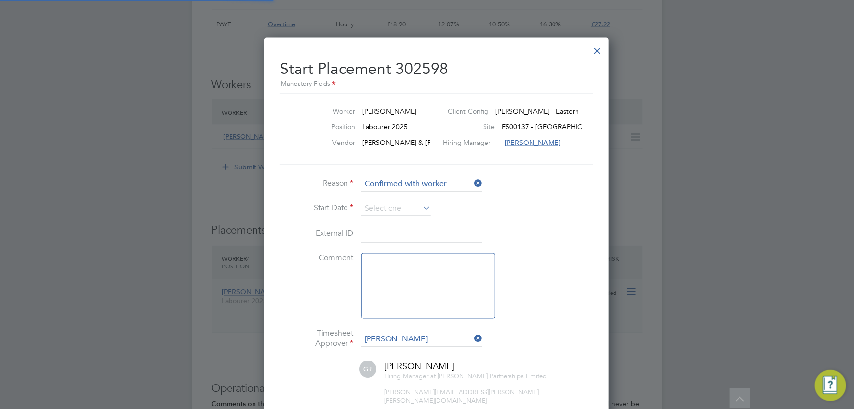
scroll to position [10, 121]
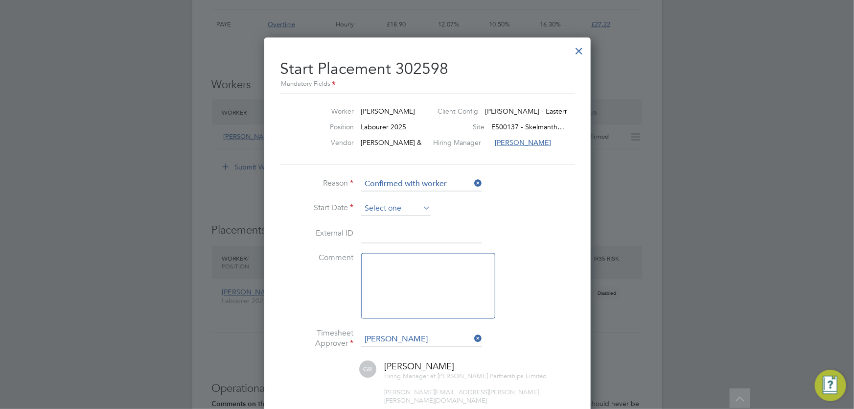
click at [378, 203] on input at bounding box center [395, 208] width 69 height 15
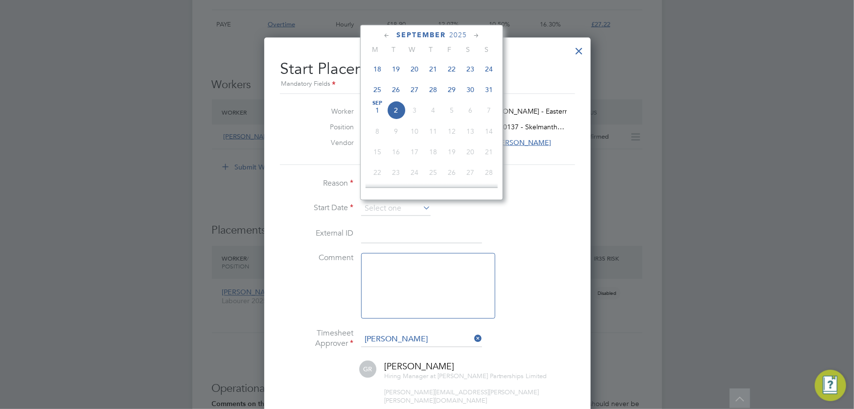
click at [372, 112] on span "[DATE]" at bounding box center [377, 110] width 19 height 19
type input "[DATE]"
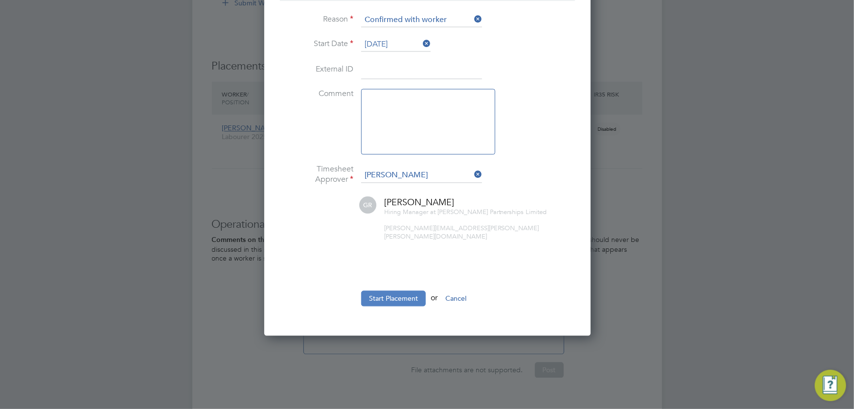
click at [404, 291] on button "Start Placement" at bounding box center [393, 299] width 65 height 16
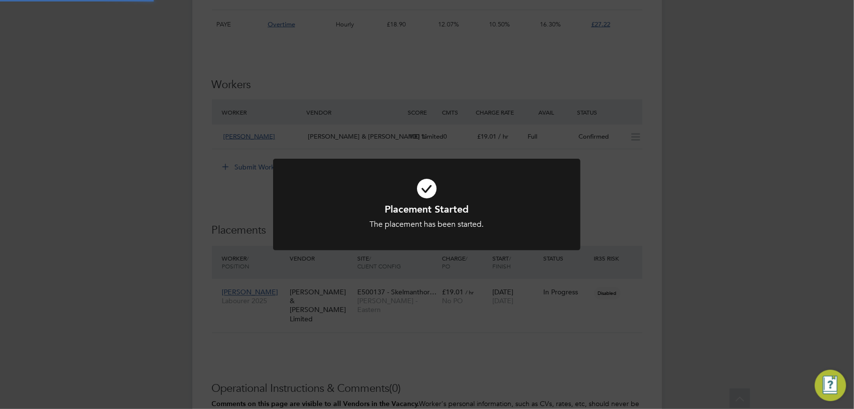
click at [219, 210] on div "Placement Started The placement has been started. Cancel Okay" at bounding box center [427, 204] width 854 height 409
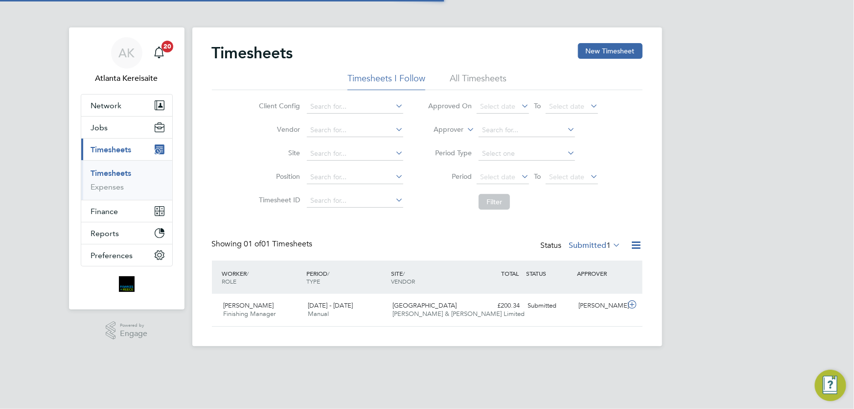
scroll to position [24, 85]
click at [594, 54] on button "New Timesheet" at bounding box center [610, 51] width 65 height 16
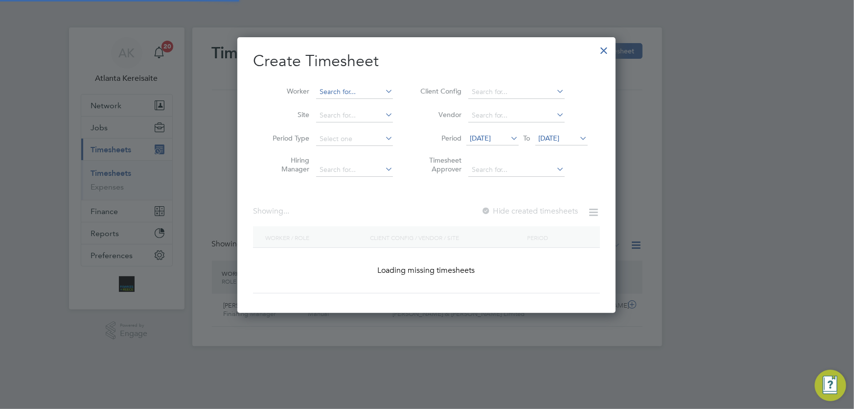
scroll to position [1705, 379]
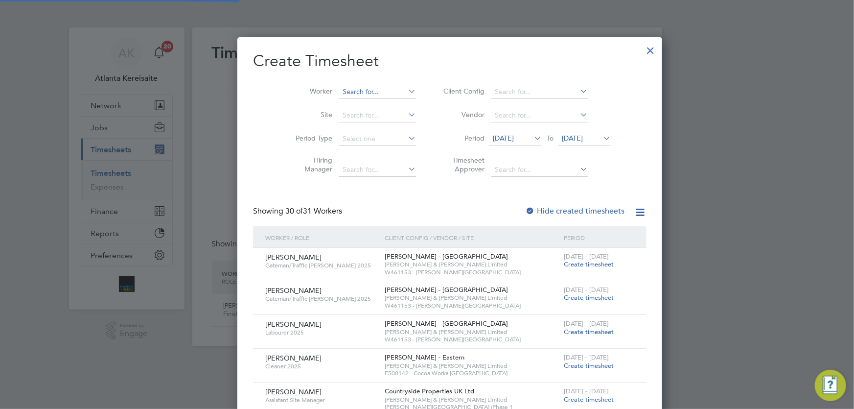
click at [345, 91] on input at bounding box center [377, 92] width 77 height 14
click at [367, 107] on li "Kieran Au ld" at bounding box center [354, 104] width 77 height 13
type input "[PERSON_NAME]"
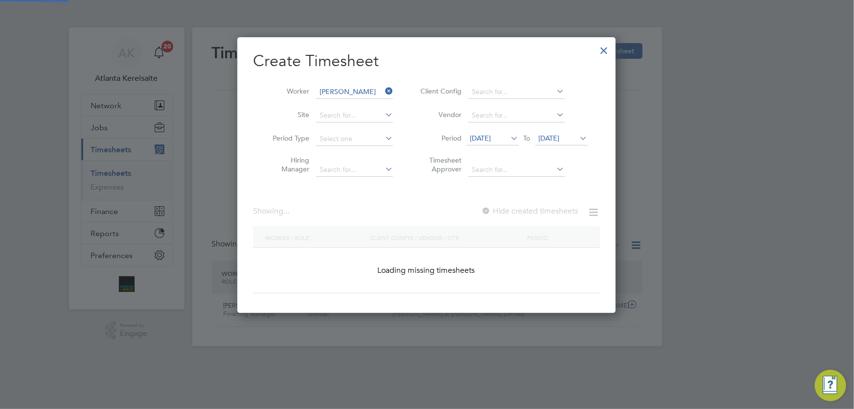
scroll to position [276, 379]
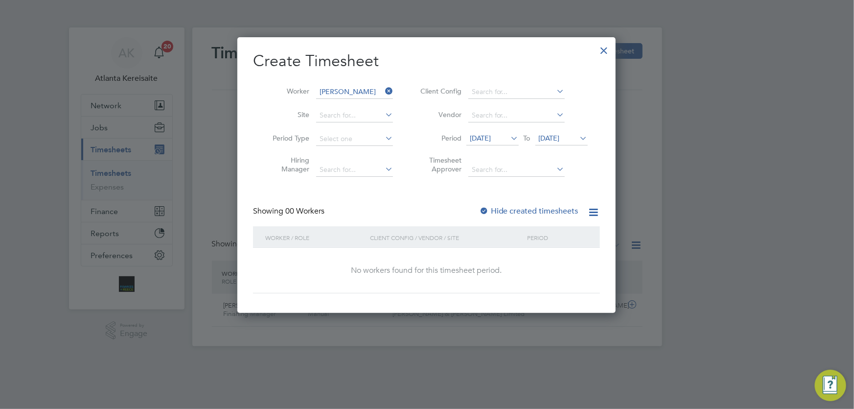
click at [489, 207] on div at bounding box center [484, 212] width 10 height 10
click at [493, 211] on label "Hide created timesheets" at bounding box center [528, 211] width 99 height 10
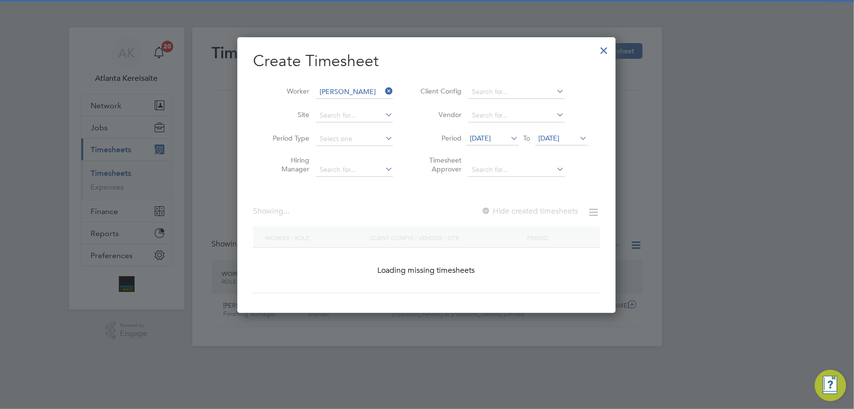
scroll to position [298, 379]
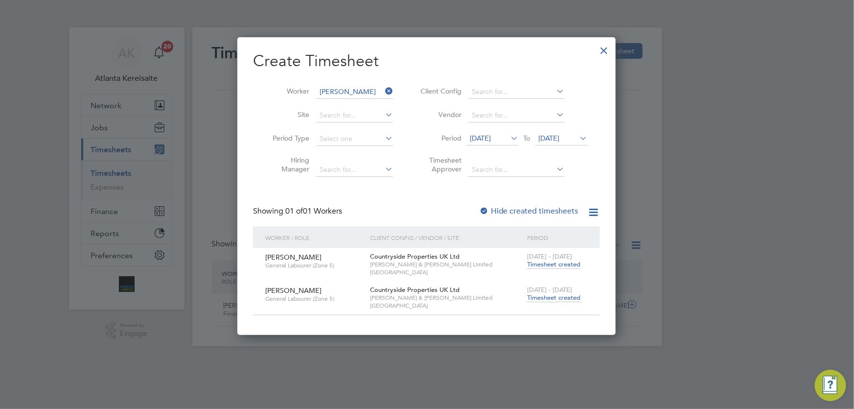
click at [543, 296] on span "Timesheet created" at bounding box center [553, 297] width 53 height 9
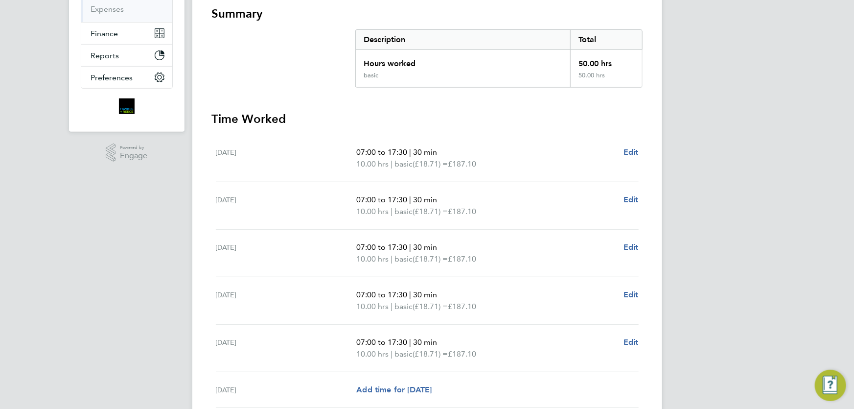
scroll to position [298, 0]
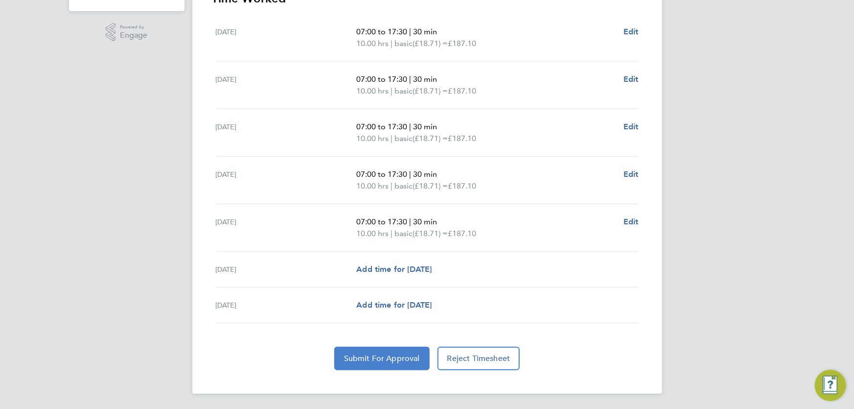
click at [373, 357] on span "Submit For Approval" at bounding box center [382, 358] width 76 height 10
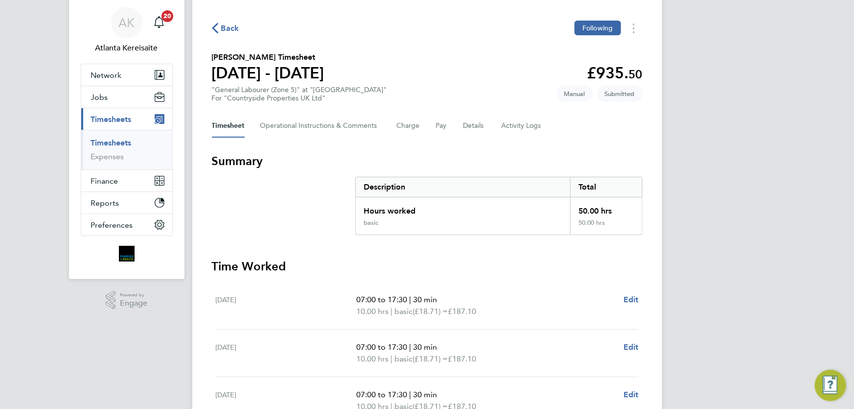
scroll to position [0, 0]
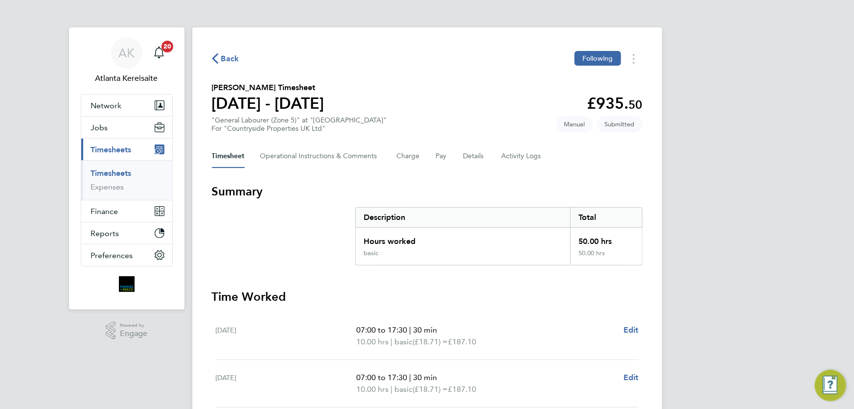
click at [505, 90] on section "[PERSON_NAME] Timesheet [DATE] - [DATE] £935. 50 "General Labourer (Zone 5)" at…" at bounding box center [427, 107] width 431 height 51
click at [474, 73] on div "Back Following [PERSON_NAME] Timesheet [DATE] - [DATE] £935. 50 "General Labour…" at bounding box center [427, 359] width 470 height 664
click at [425, 126] on section "[PERSON_NAME] Timesheet [DATE] - [DATE] £935. 50 "General Labourer (Zone 5)" at…" at bounding box center [427, 107] width 431 height 51
click at [233, 60] on span "Back" at bounding box center [230, 59] width 18 height 12
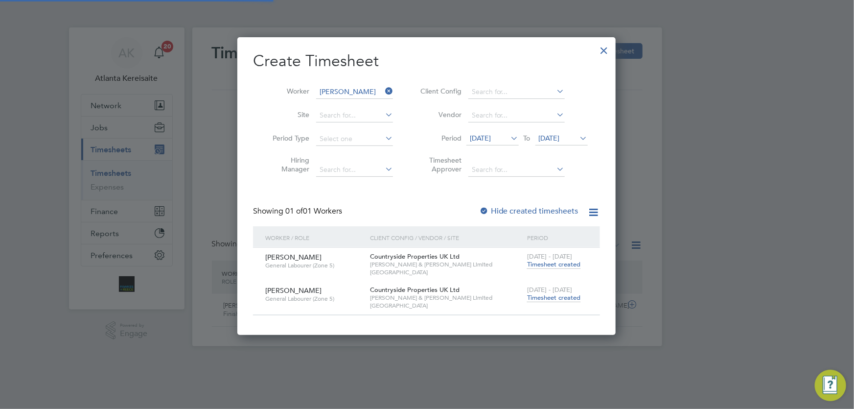
scroll to position [24, 85]
click at [383, 91] on icon at bounding box center [383, 91] width 0 height 14
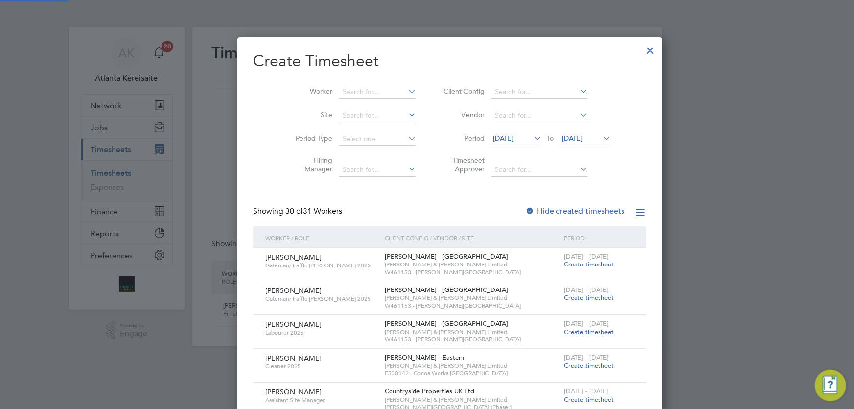
scroll to position [0, 0]
click at [642, 50] on div at bounding box center [651, 48] width 18 height 18
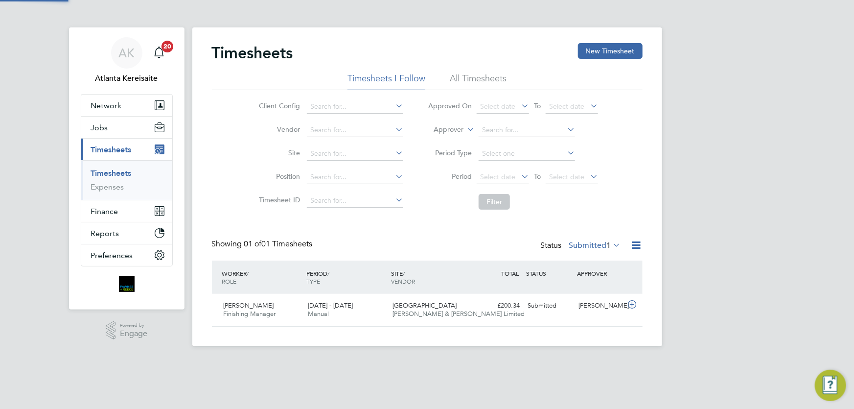
click at [686, 131] on div "AK Atlanta Kereisaite Notifications 20 Applications: Network Team Members Busin…" at bounding box center [427, 181] width 854 height 362
click at [445, 247] on div "Showing 01 of 01 Timesheets Status Submitted 1" at bounding box center [427, 250] width 431 height 22
